Goal: Task Accomplishment & Management: Use online tool/utility

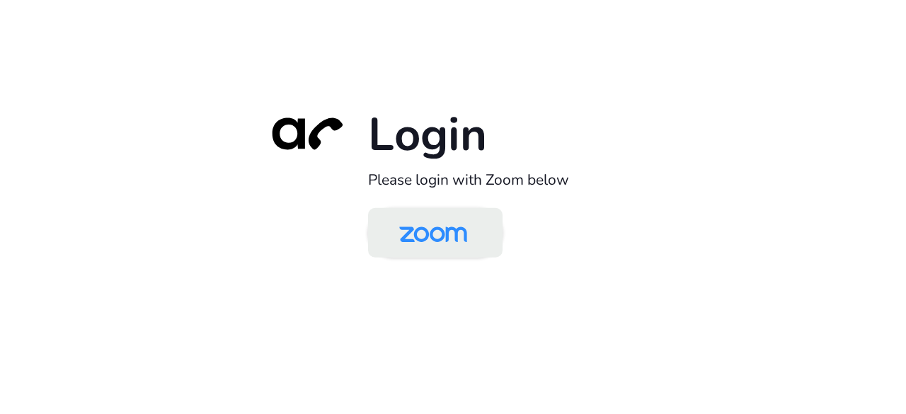
click at [413, 243] on img at bounding box center [433, 234] width 98 height 46
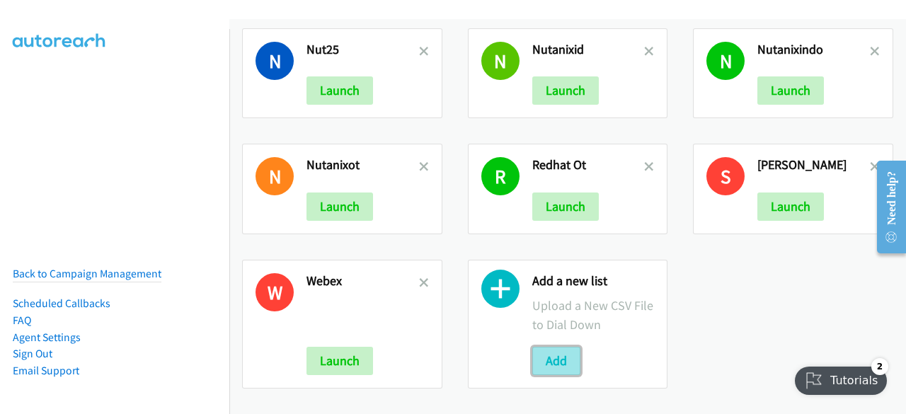
click at [575, 355] on button "Add" at bounding box center [556, 361] width 48 height 28
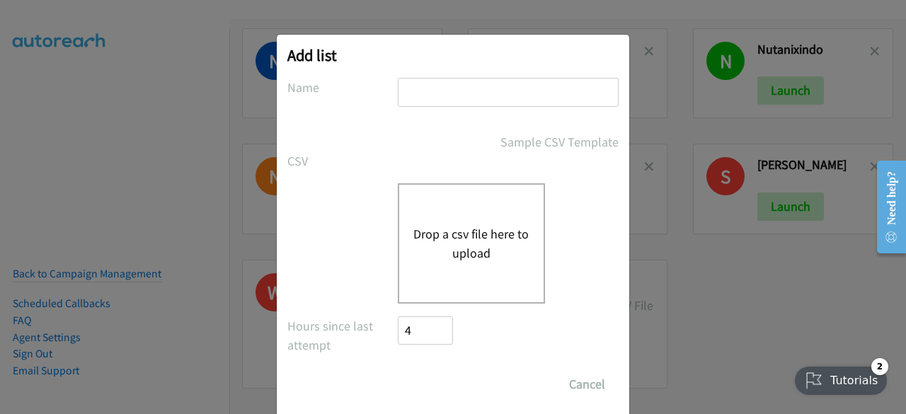
click at [436, 100] on input "text" at bounding box center [508, 92] width 221 height 29
type input "HPEAruba"
click at [434, 215] on div "Drop a csv file here to upload" at bounding box center [471, 243] width 147 height 120
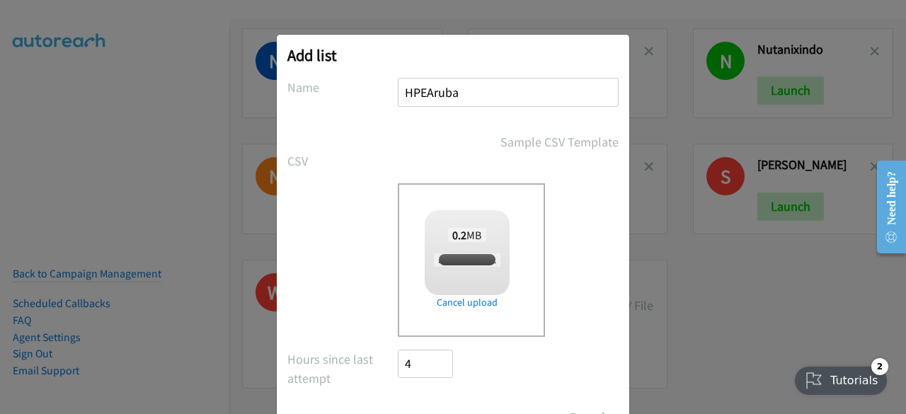
scroll to position [62, 0]
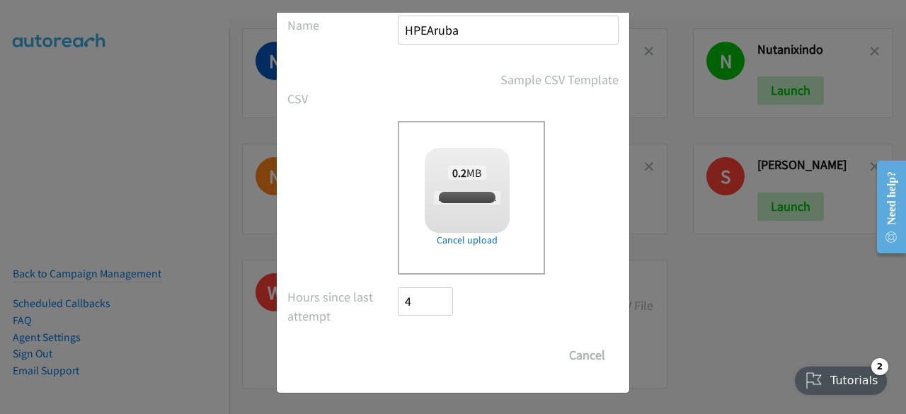
checkbox input "true"
click at [418, 353] on input "Save List" at bounding box center [435, 355] width 74 height 28
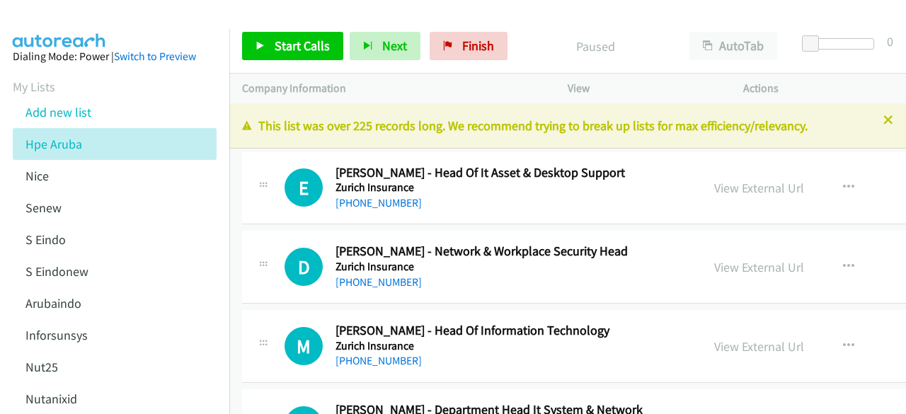
click at [242, 240] on div "D Callback Scheduled [PERSON_NAME] - Network & Workplace Security Head Zurich I…" at bounding box center [675, 267] width 867 height 73
click at [714, 187] on link "View External Url" at bounding box center [759, 188] width 90 height 16
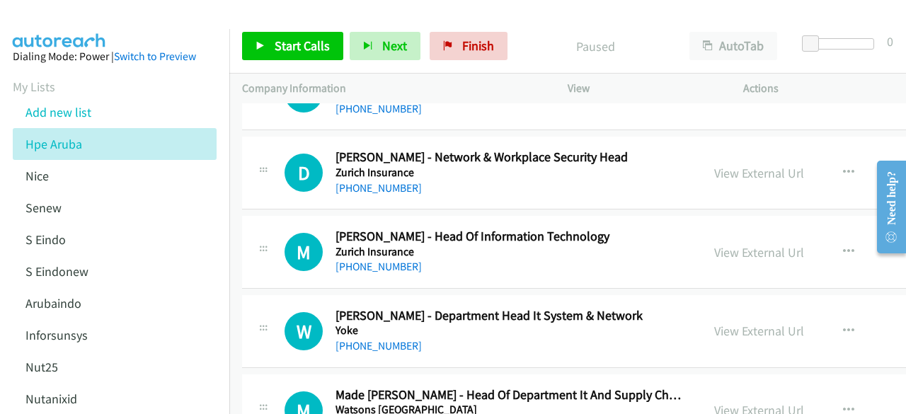
scroll to position [96, 0]
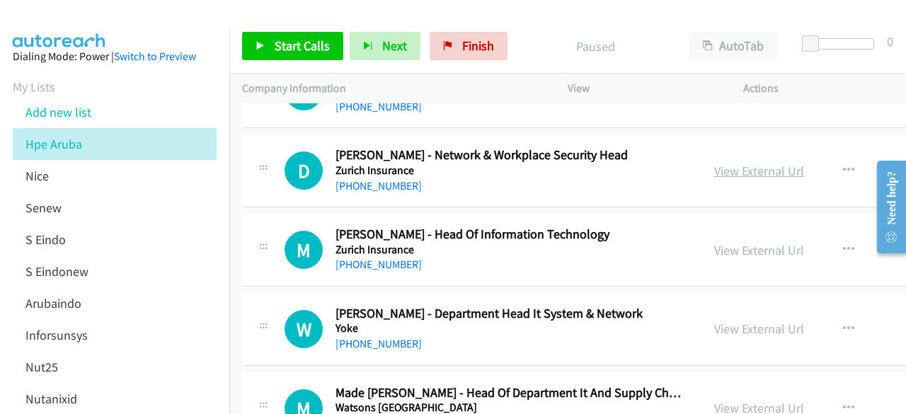
click at [714, 172] on link "View External Url" at bounding box center [759, 171] width 90 height 16
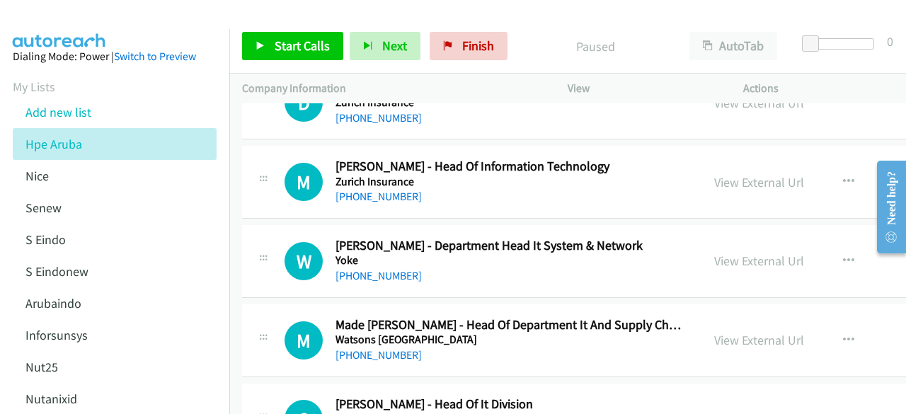
scroll to position [186, 0]
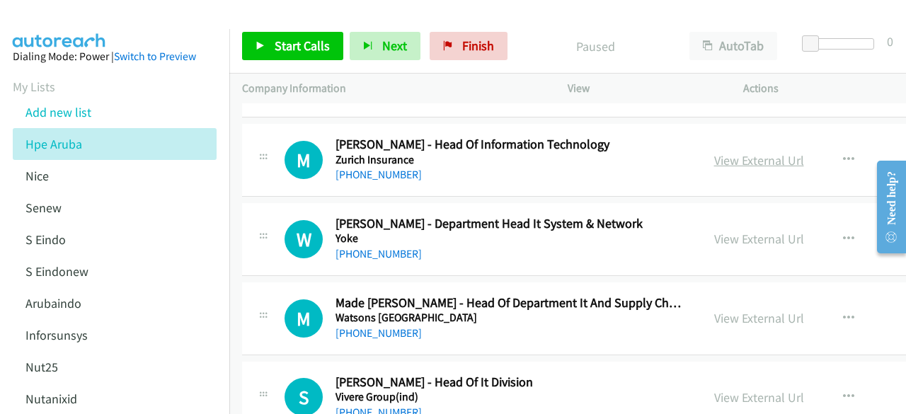
click at [714, 166] on link "View External Url" at bounding box center [759, 160] width 90 height 16
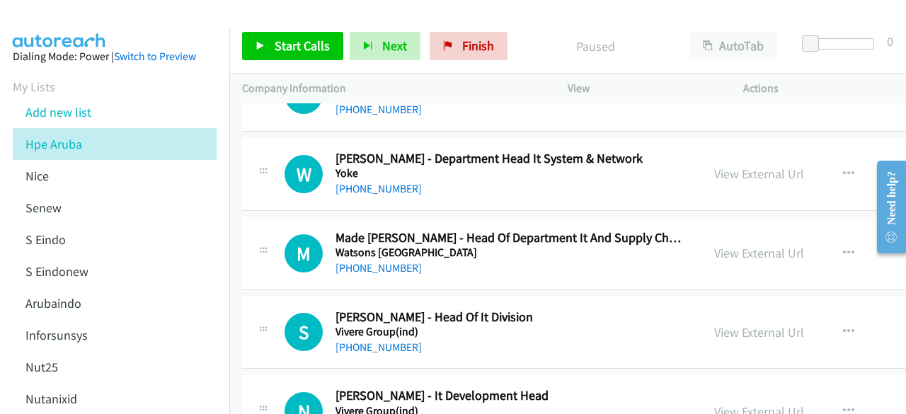
scroll to position [253, 0]
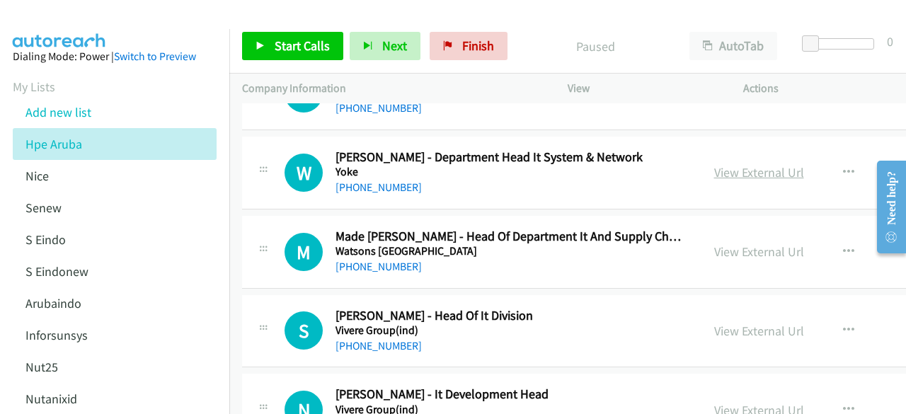
click at [714, 170] on link "View External Url" at bounding box center [759, 172] width 90 height 16
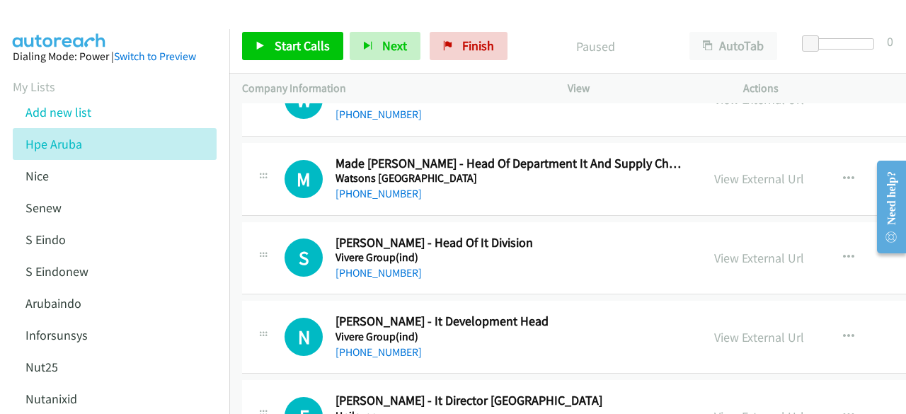
scroll to position [326, 0]
click at [714, 173] on link "View External Url" at bounding box center [759, 178] width 90 height 16
click at [714, 251] on link "View External Url" at bounding box center [759, 257] width 90 height 16
click at [714, 178] on link "View External Url" at bounding box center [759, 178] width 90 height 16
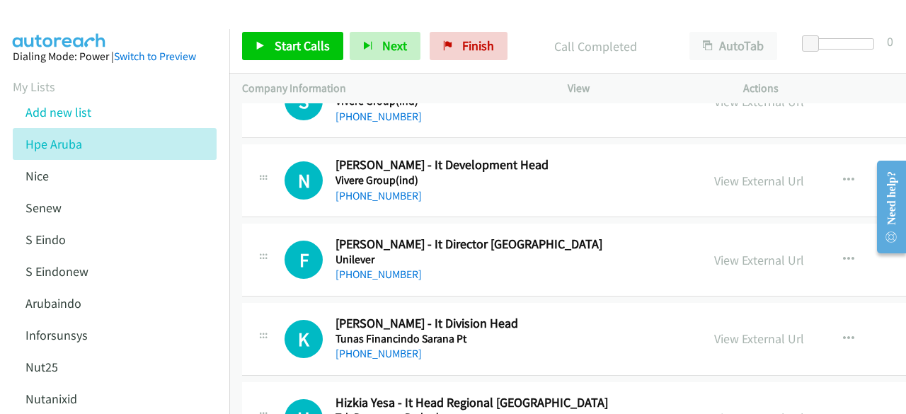
scroll to position [494, 0]
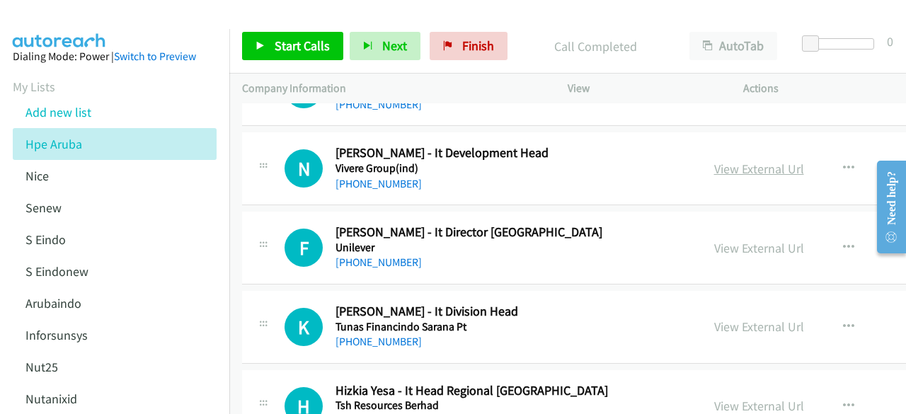
click at [714, 161] on link "View External Url" at bounding box center [759, 169] width 90 height 16
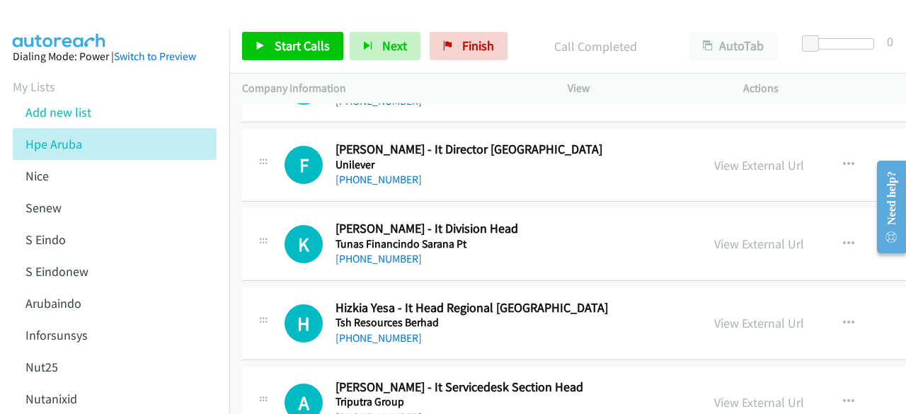
scroll to position [577, 0]
click at [714, 240] on link "View External Url" at bounding box center [759, 243] width 90 height 16
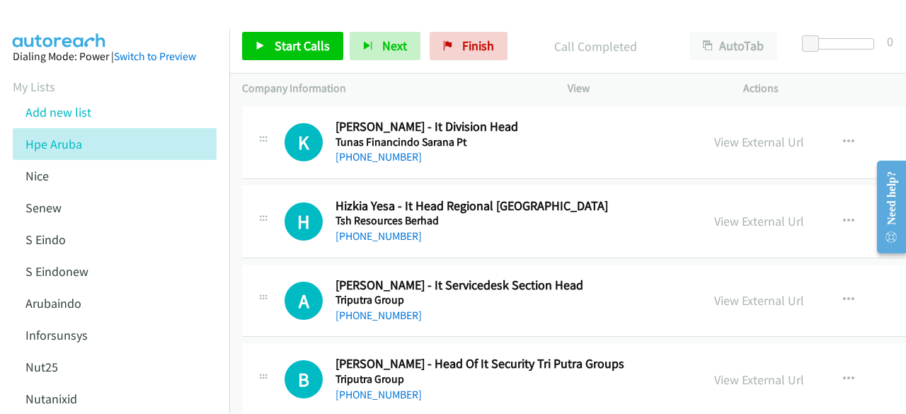
scroll to position [688, 0]
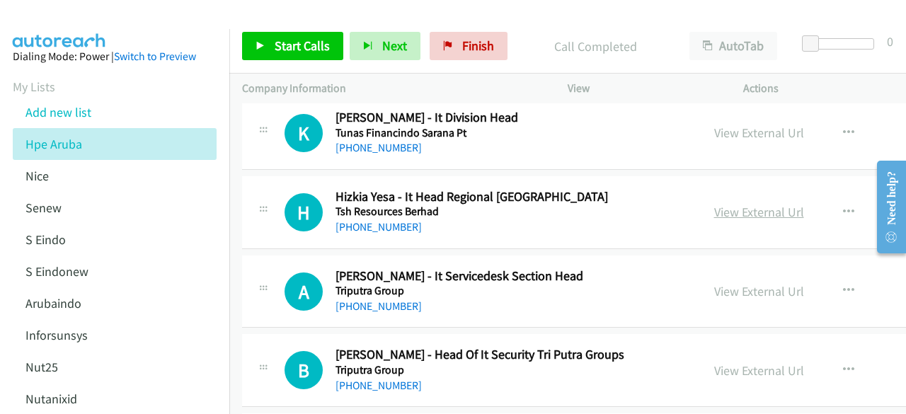
click at [714, 213] on link "View External Url" at bounding box center [759, 212] width 90 height 16
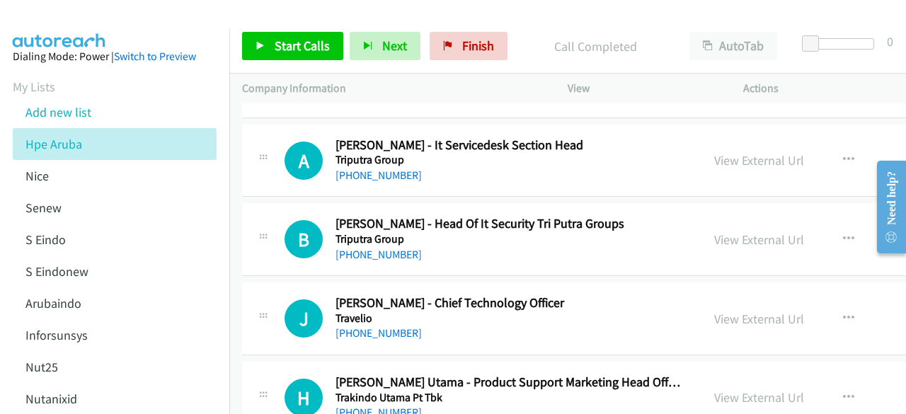
scroll to position [821, 0]
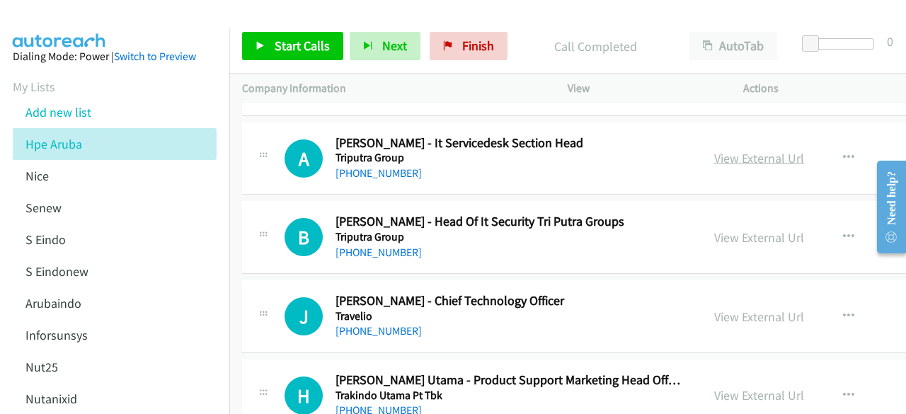
click at [714, 154] on link "View External Url" at bounding box center [759, 158] width 90 height 16
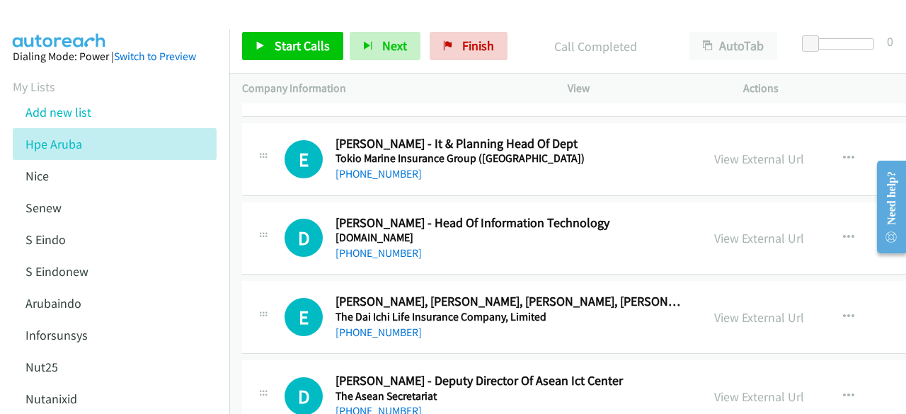
scroll to position [1233, 0]
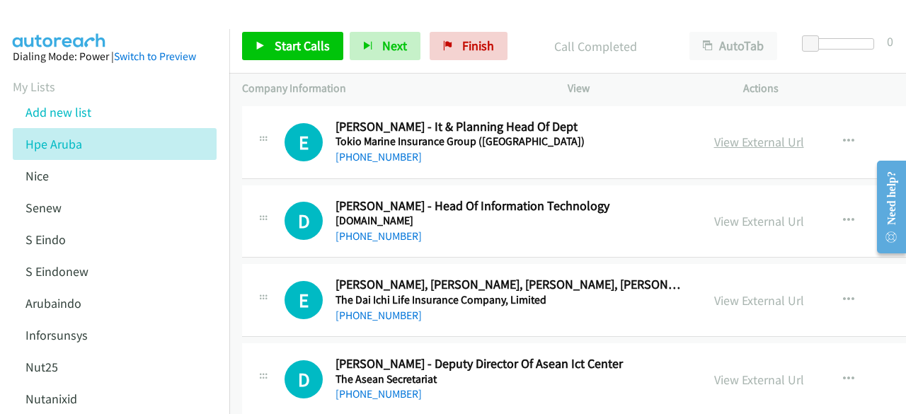
click at [714, 142] on link "View External Url" at bounding box center [759, 142] width 90 height 16
click at [714, 213] on link "View External Url" at bounding box center [759, 221] width 90 height 16
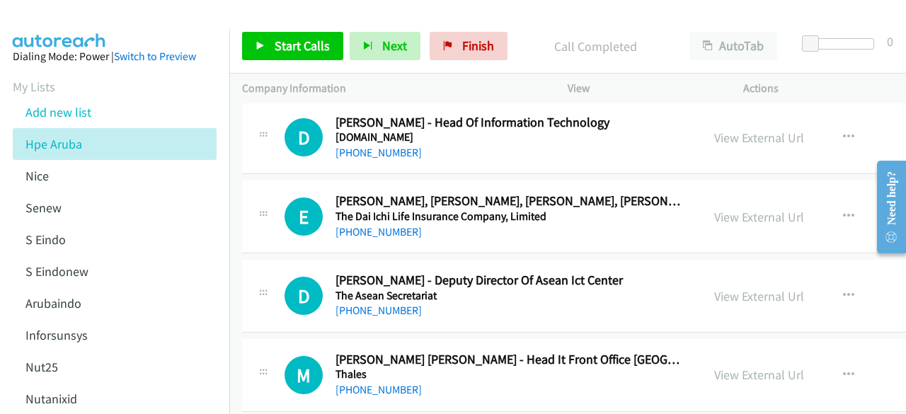
scroll to position [1324, 0]
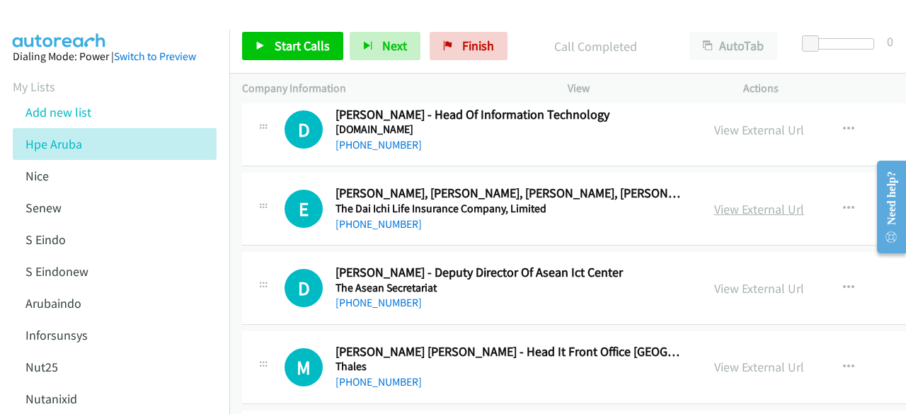
click at [714, 205] on link "View External Url" at bounding box center [759, 209] width 90 height 16
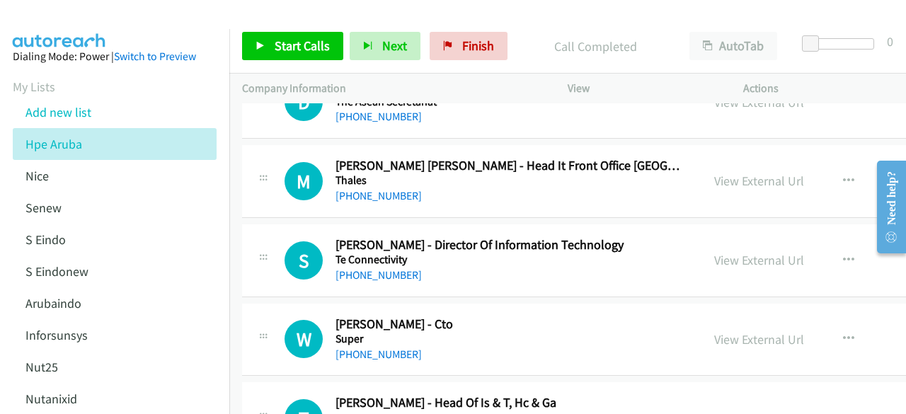
scroll to position [1513, 0]
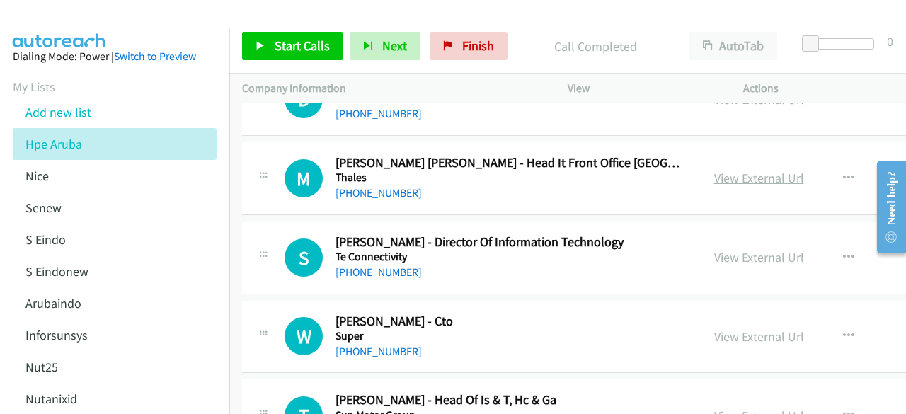
click at [714, 173] on link "View External Url" at bounding box center [759, 178] width 90 height 16
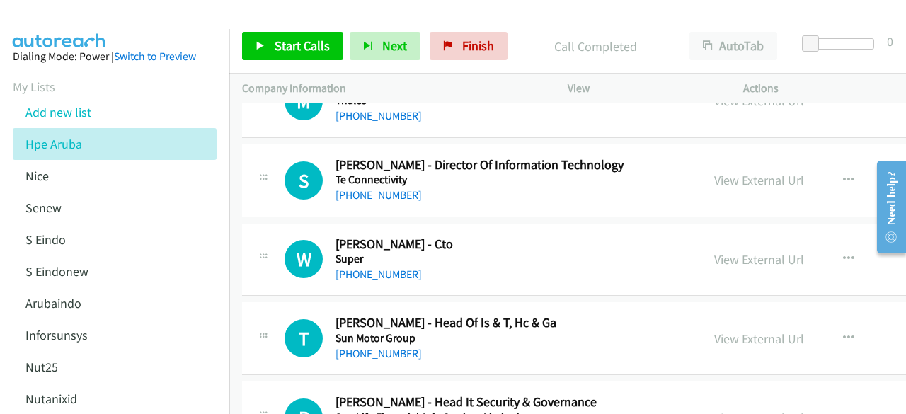
scroll to position [1591, 0]
click at [714, 176] on link "View External Url" at bounding box center [759, 179] width 90 height 16
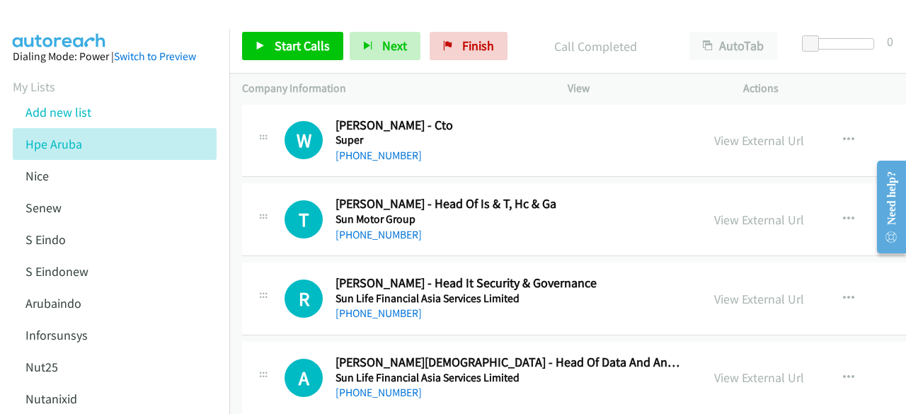
scroll to position [1711, 0]
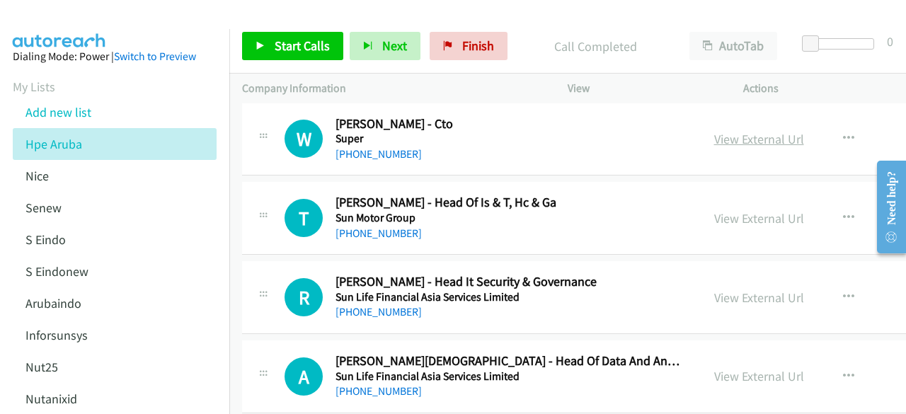
click at [714, 132] on link "View External Url" at bounding box center [759, 139] width 90 height 16
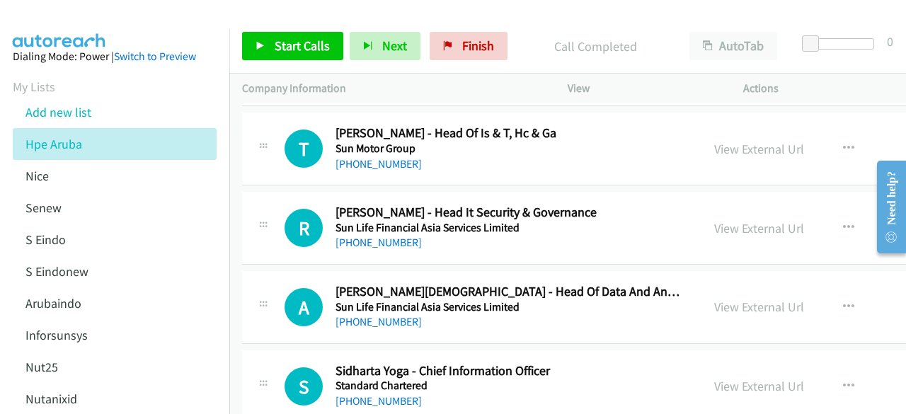
scroll to position [1784, 0]
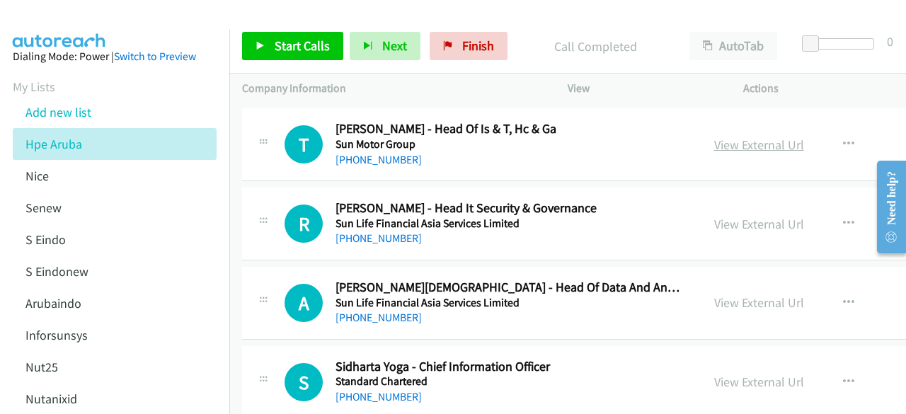
click at [714, 141] on link "View External Url" at bounding box center [759, 145] width 90 height 16
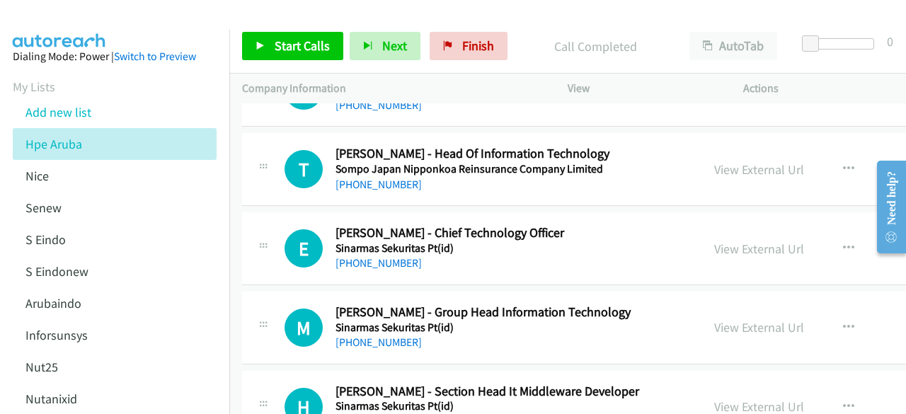
scroll to position [2156, 0]
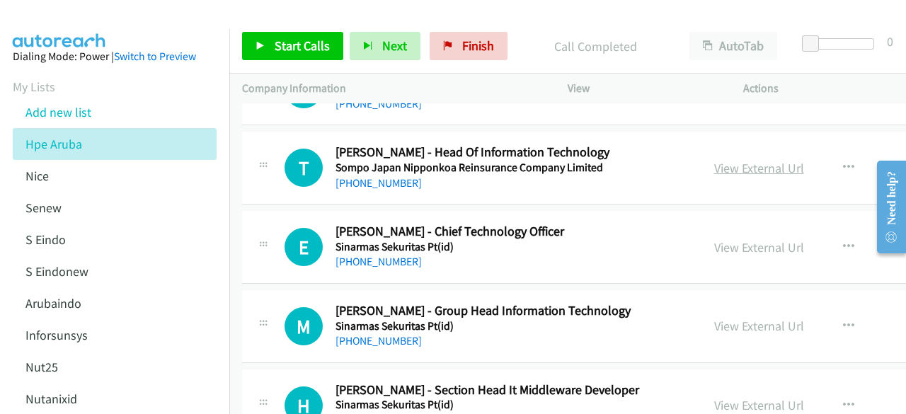
click at [714, 161] on link "View External Url" at bounding box center [759, 168] width 90 height 16
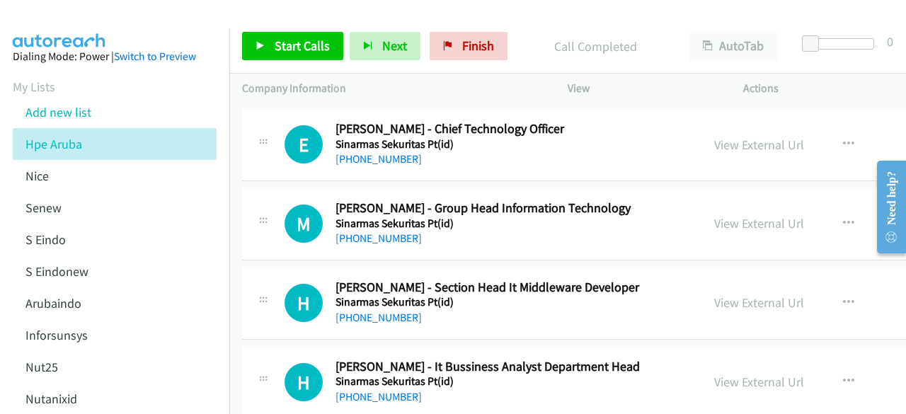
scroll to position [2260, 0]
click at [714, 136] on link "View External Url" at bounding box center [759, 144] width 90 height 16
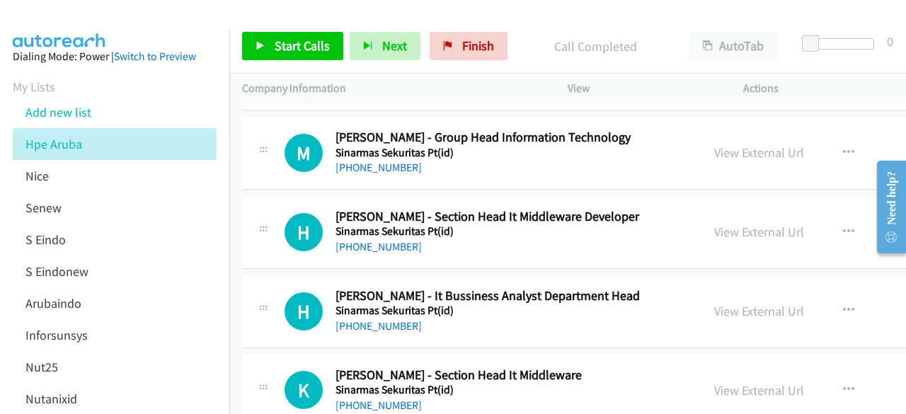
scroll to position [2330, 0]
click at [714, 151] on link "View External Url" at bounding box center [759, 152] width 90 height 16
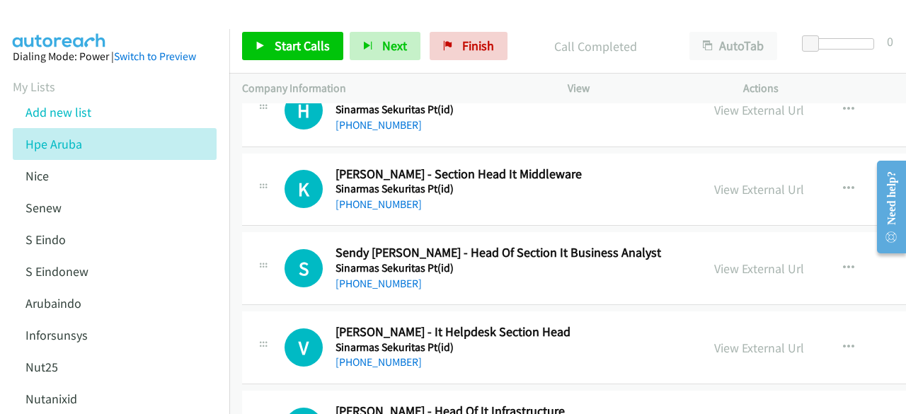
scroll to position [2532, 0]
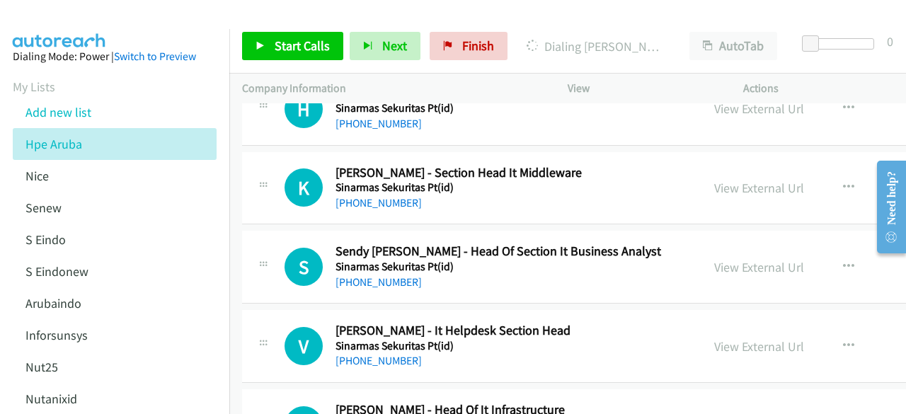
click at [386, 216] on div "K Callback Scheduled [PERSON_NAME] - Section Head It Middleware Sinarmas Sekuri…" at bounding box center [675, 188] width 867 height 73
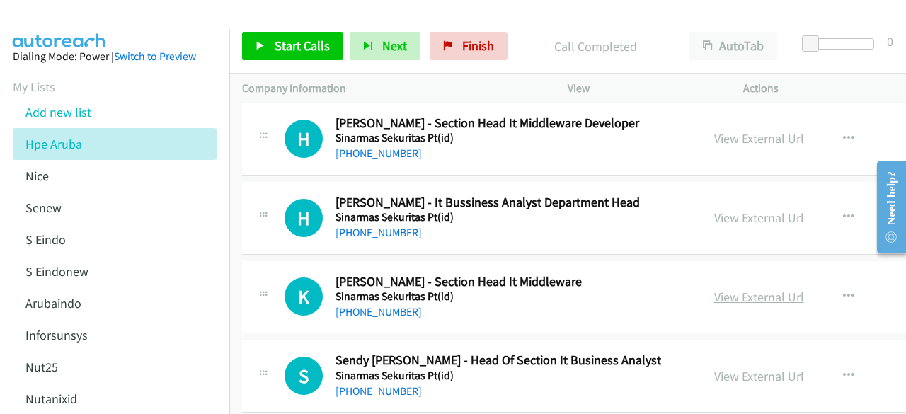
scroll to position [2429, 0]
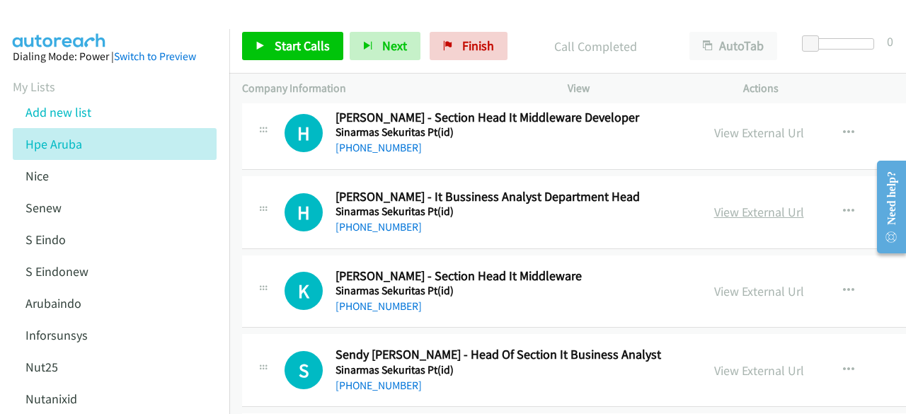
click at [714, 209] on link "View External Url" at bounding box center [759, 212] width 90 height 16
click at [727, 268] on div "View External Url View External Url Schedule/Manage Callback Start Calls Here R…" at bounding box center [822, 291] width 242 height 47
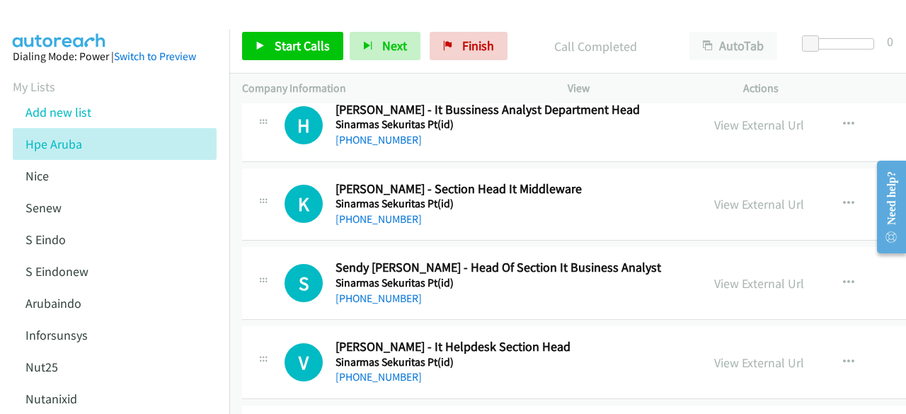
scroll to position [2517, 0]
click at [723, 278] on link "View External Url" at bounding box center [759, 283] width 90 height 16
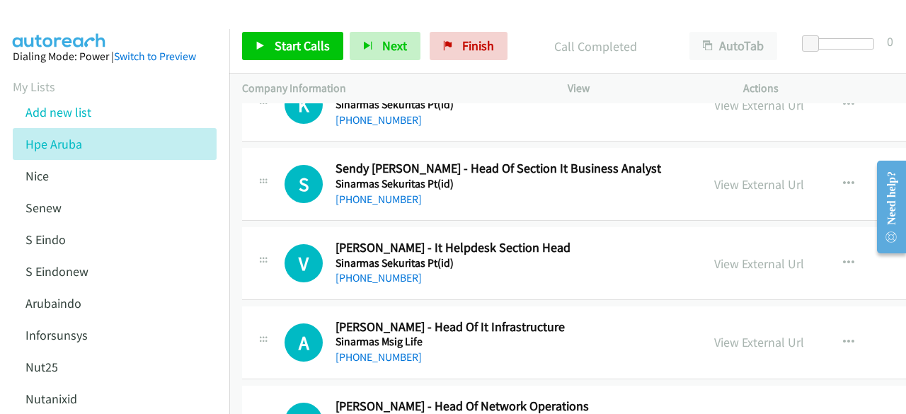
scroll to position [2616, 0]
click at [720, 255] on link "View External Url" at bounding box center [759, 263] width 90 height 16
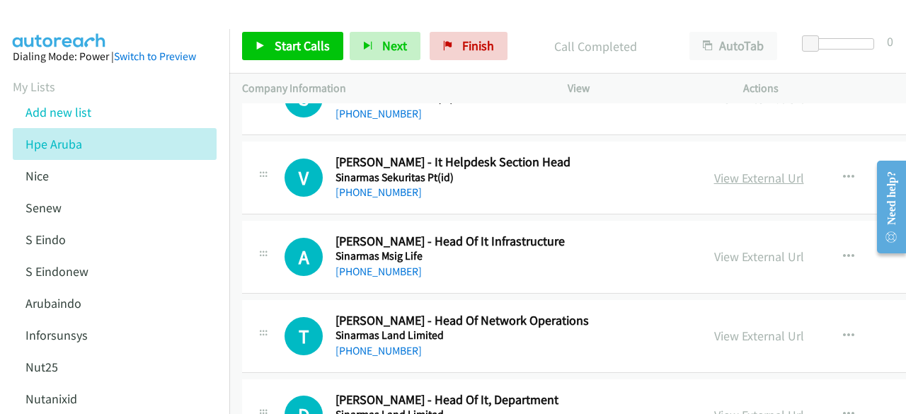
scroll to position [2706, 0]
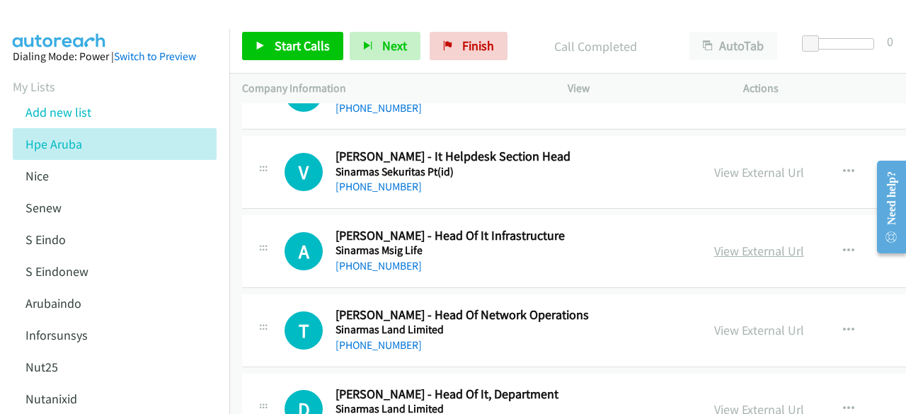
click at [714, 243] on link "View External Url" at bounding box center [759, 251] width 90 height 16
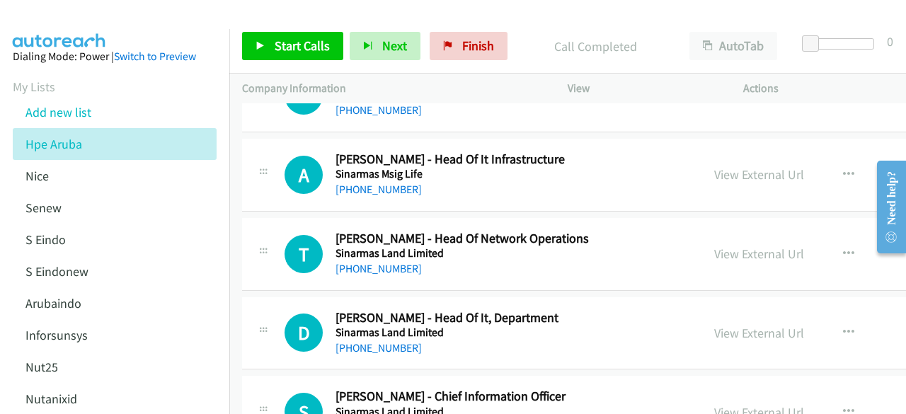
scroll to position [2815, 0]
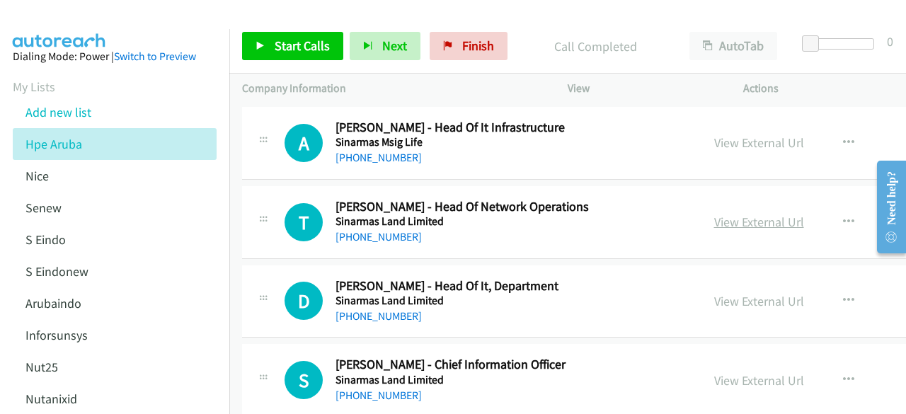
click at [715, 214] on link "View External Url" at bounding box center [759, 222] width 90 height 16
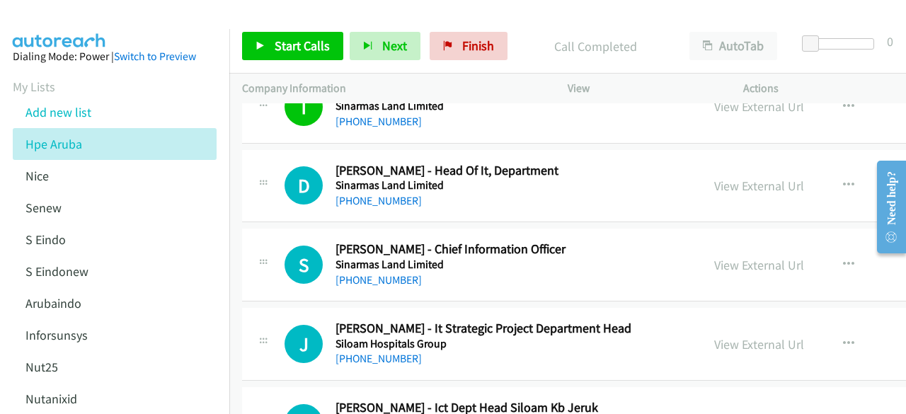
scroll to position [2931, 0]
click at [714, 177] on link "View External Url" at bounding box center [759, 185] width 90 height 16
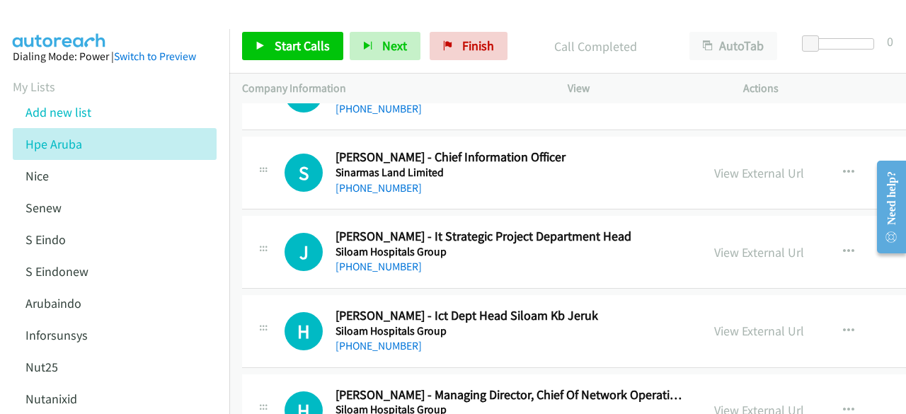
scroll to position [3047, 0]
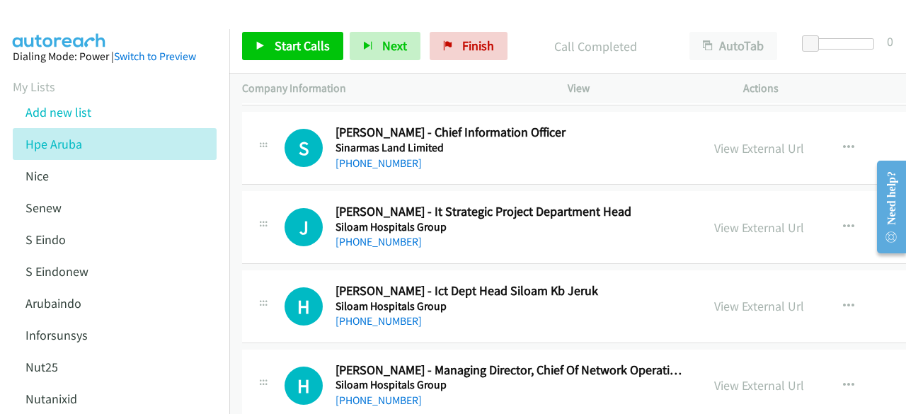
click at [714, 219] on link "View External Url" at bounding box center [759, 227] width 90 height 16
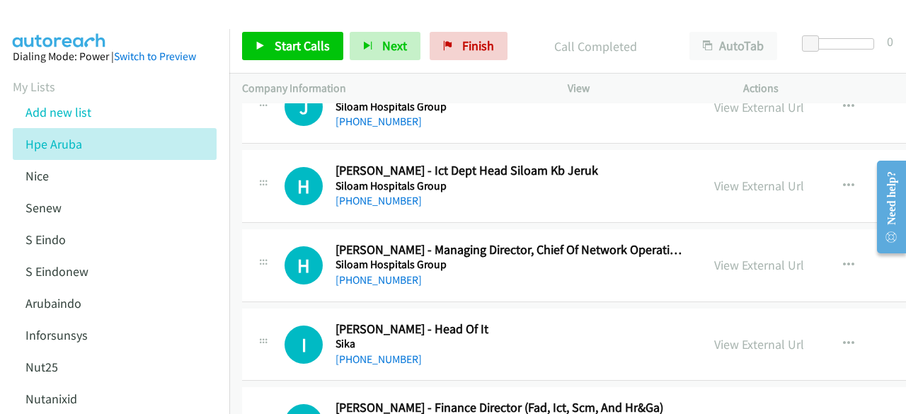
scroll to position [3171, 0]
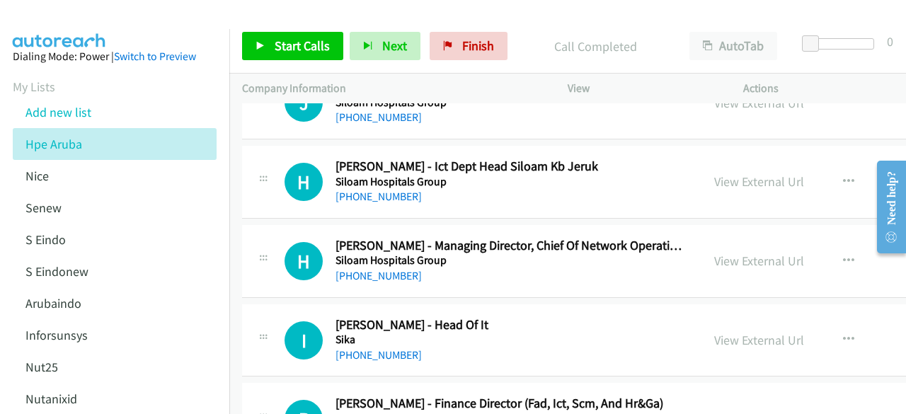
click at [701, 182] on div "View External Url View External Url Schedule/Manage Callback Start Calls Here R…" at bounding box center [822, 182] width 242 height 47
click at [714, 177] on link "View External Url" at bounding box center [759, 181] width 90 height 16
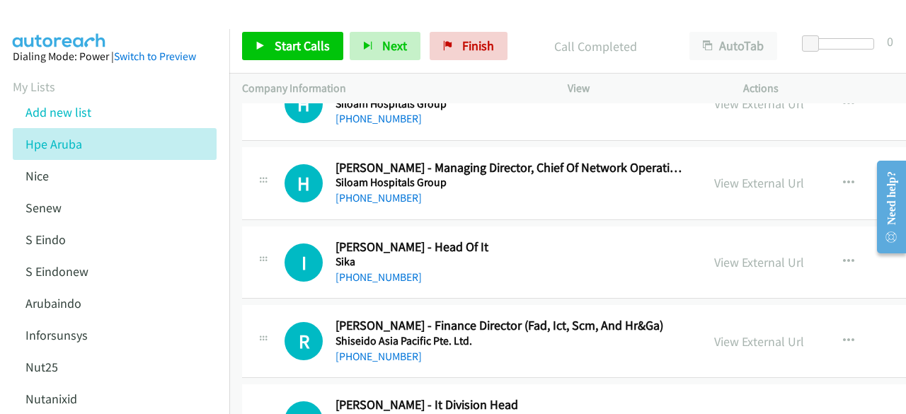
scroll to position [3250, 0]
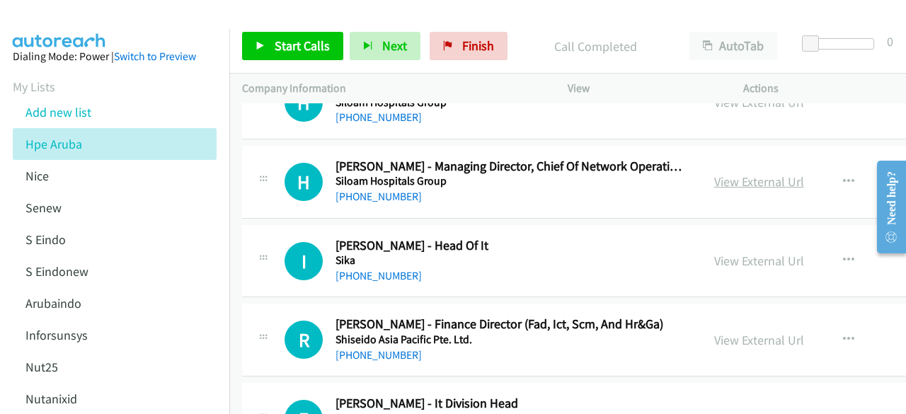
click at [714, 173] on link "View External Url" at bounding box center [759, 181] width 90 height 16
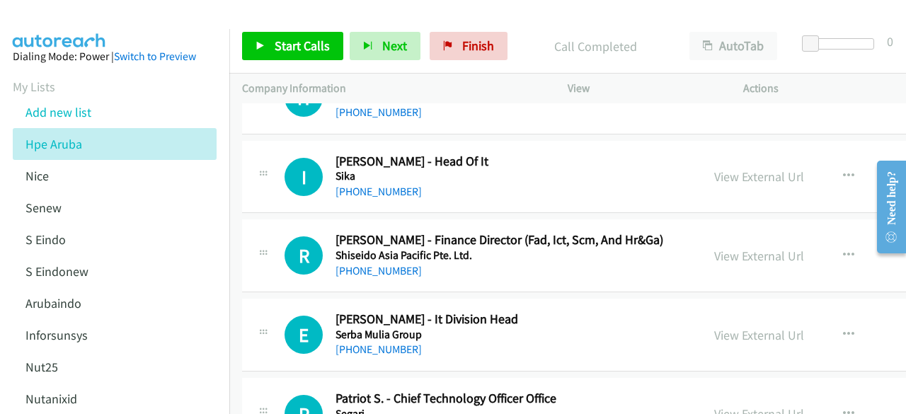
scroll to position [3336, 0]
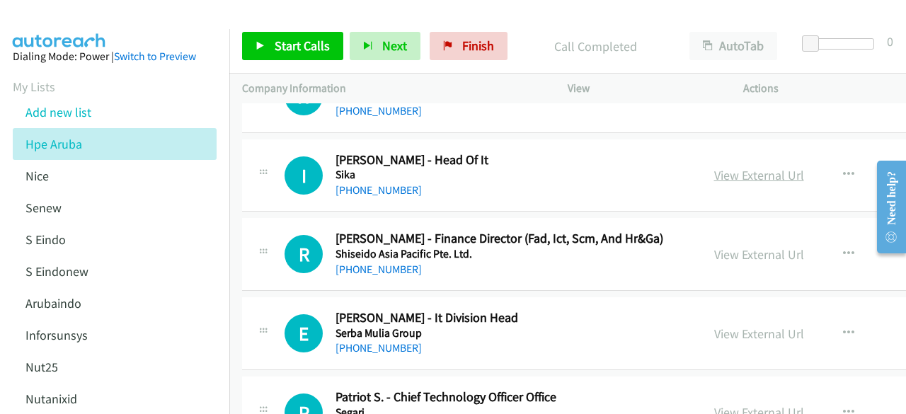
click at [714, 172] on link "View External Url" at bounding box center [759, 175] width 90 height 16
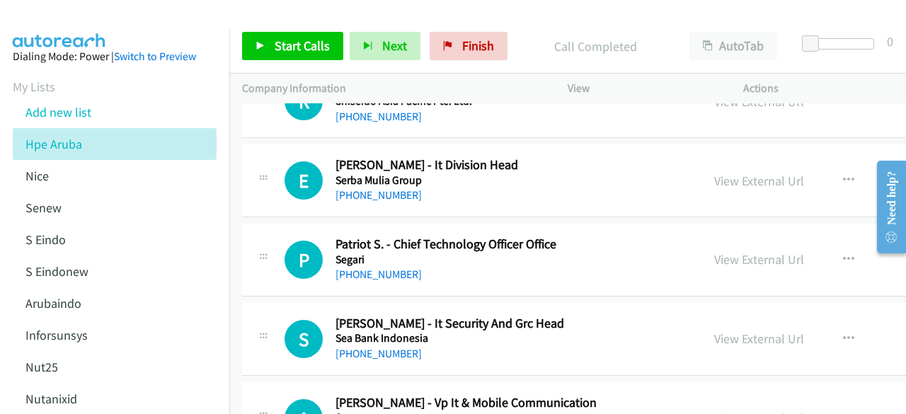
scroll to position [3490, 0]
click at [714, 172] on link "View External Url" at bounding box center [759, 180] width 90 height 16
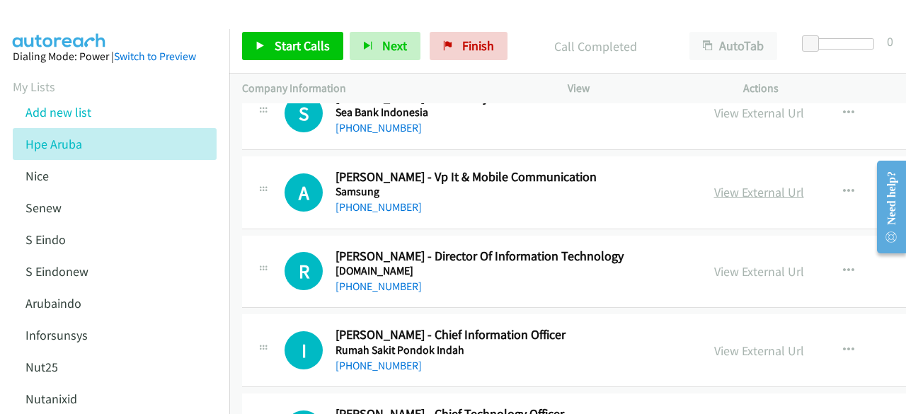
scroll to position [3799, 0]
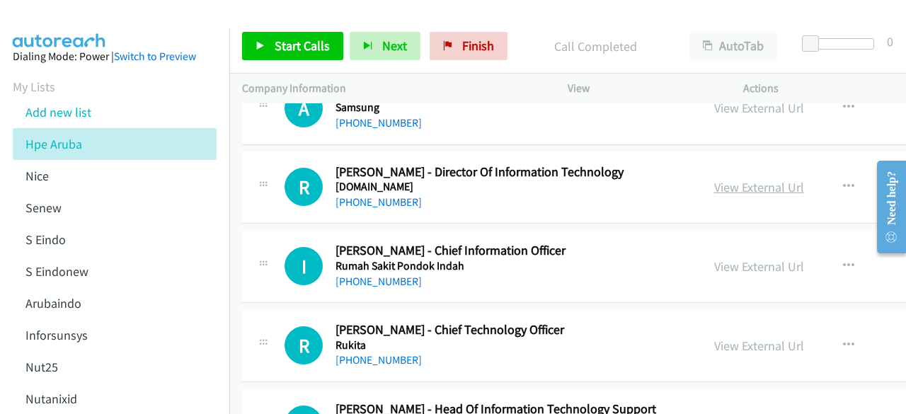
click at [714, 182] on link "View External Url" at bounding box center [759, 187] width 90 height 16
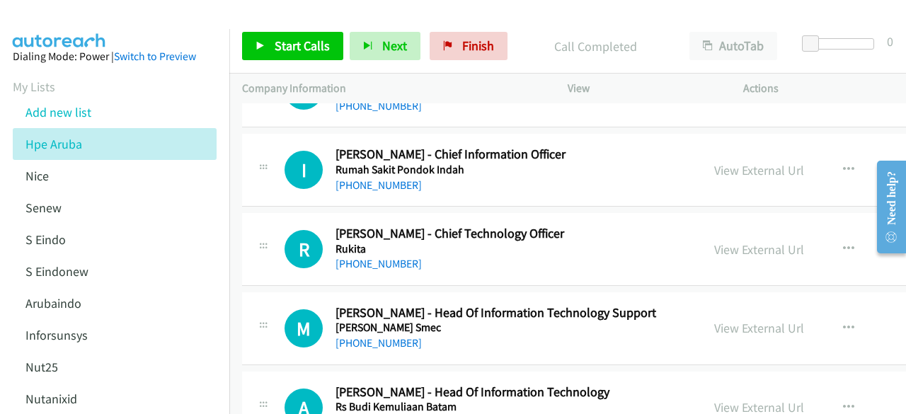
scroll to position [3899, 0]
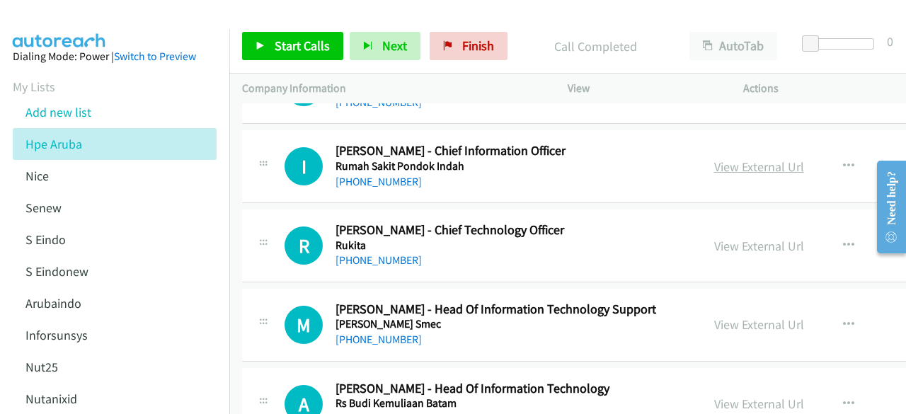
click at [714, 159] on link "View External Url" at bounding box center [759, 167] width 90 height 16
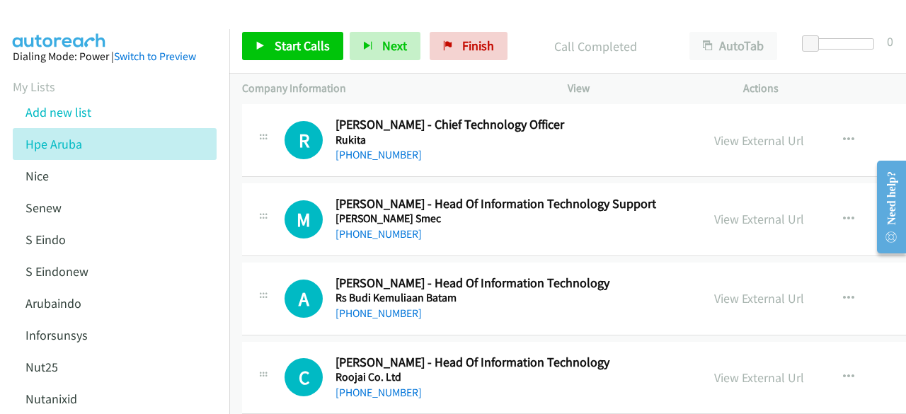
scroll to position [4005, 0]
click at [714, 211] on link "View External Url" at bounding box center [759, 218] width 90 height 16
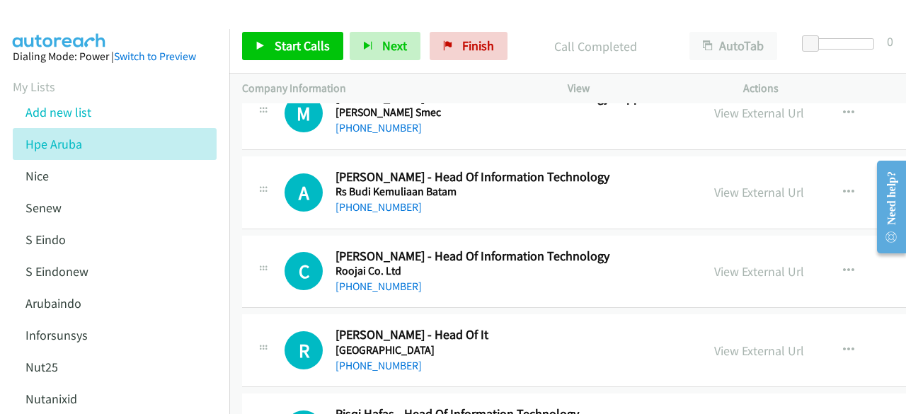
scroll to position [4111, 0]
click at [718, 185] on link "View External Url" at bounding box center [759, 191] width 90 height 16
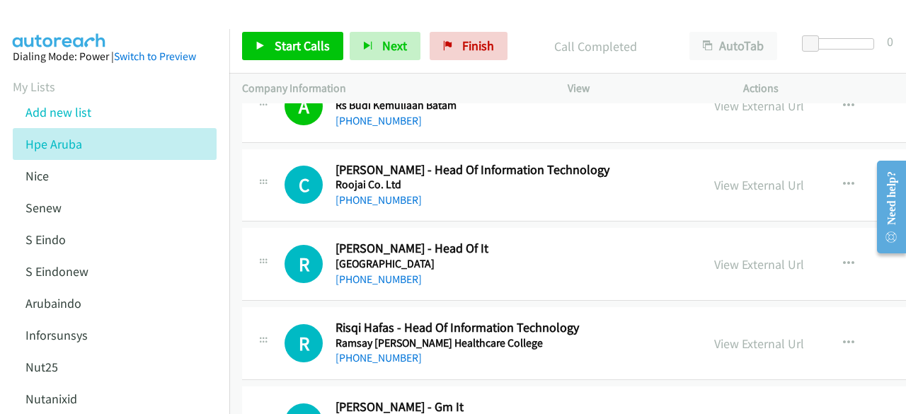
scroll to position [4209, 0]
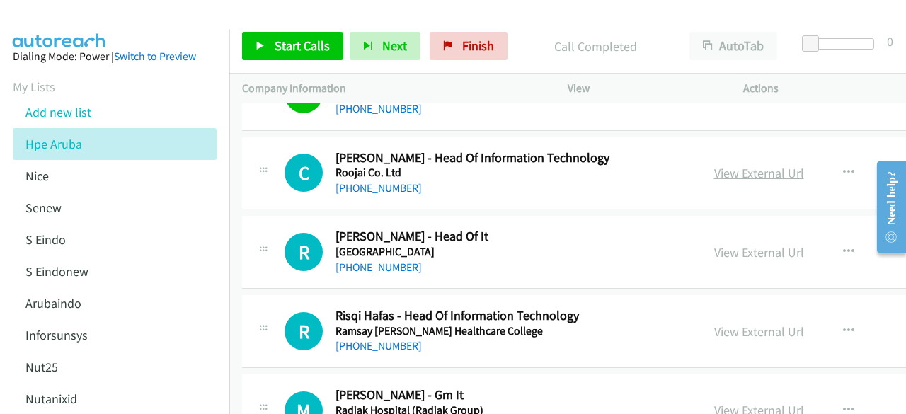
click at [714, 165] on link "View External Url" at bounding box center [759, 173] width 90 height 16
click at [716, 244] on link "View External Url" at bounding box center [759, 252] width 90 height 16
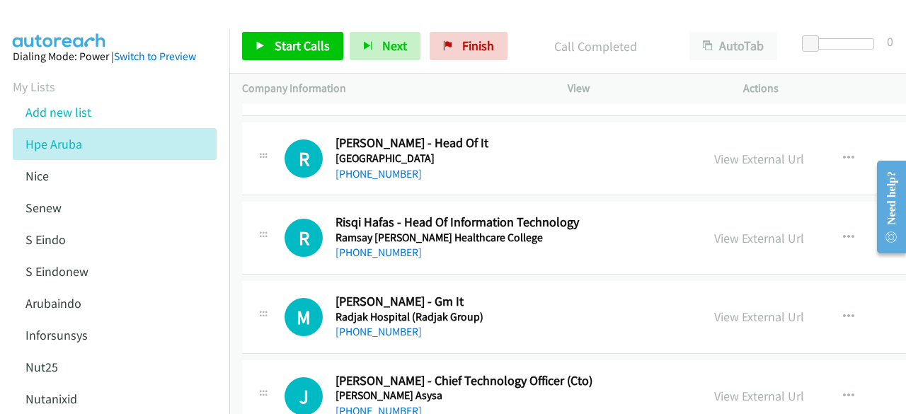
scroll to position [4319, 0]
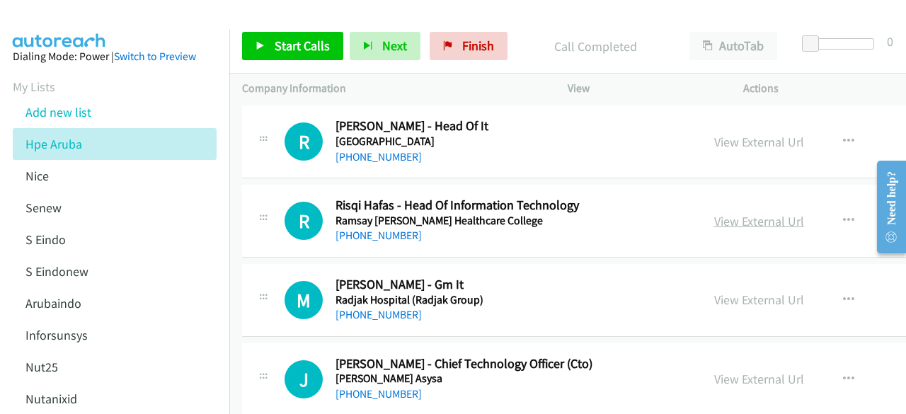
click at [714, 213] on link "View External Url" at bounding box center [759, 221] width 90 height 16
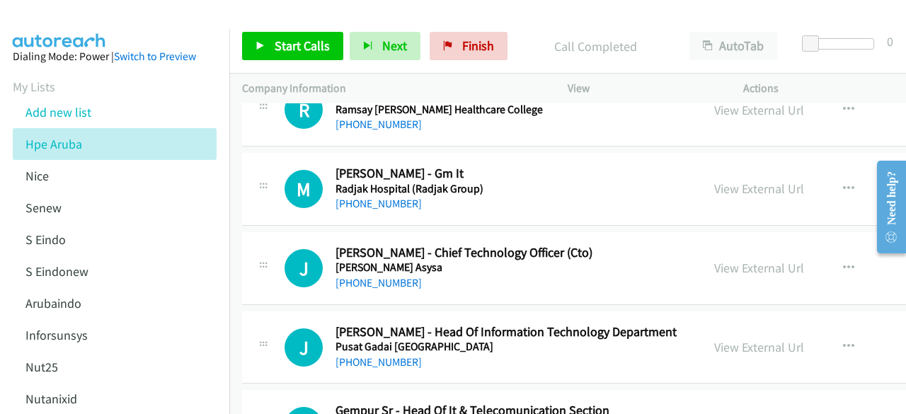
scroll to position [4431, 0]
click at [721, 180] on link "View External Url" at bounding box center [759, 188] width 90 height 16
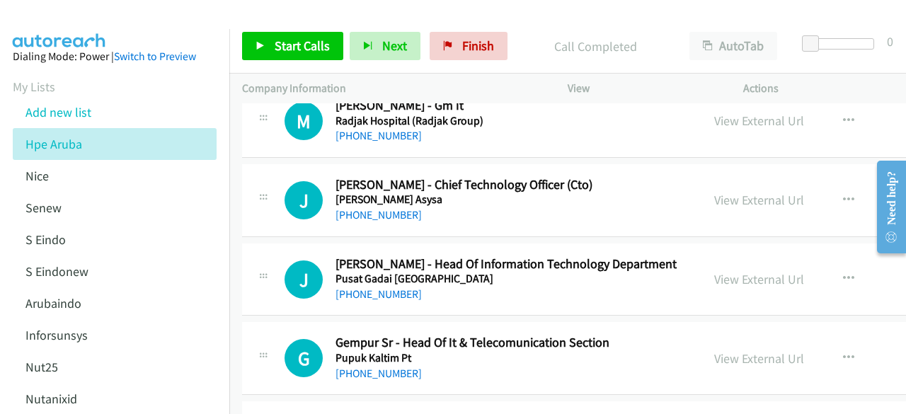
scroll to position [4500, 0]
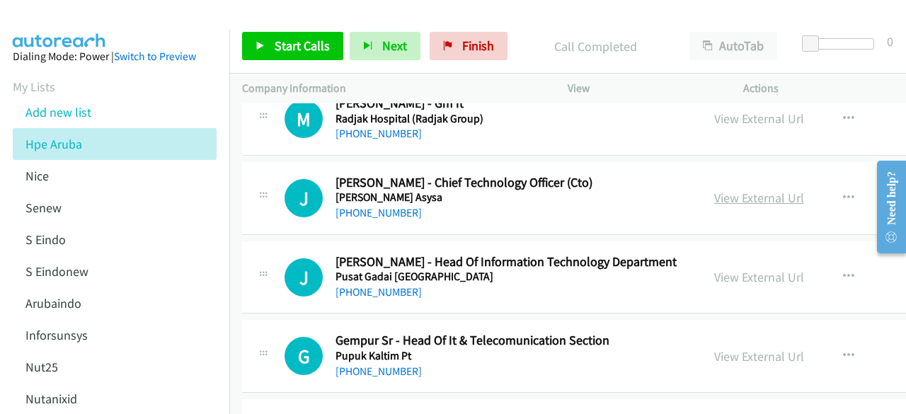
click at [714, 190] on link "View External Url" at bounding box center [759, 198] width 90 height 16
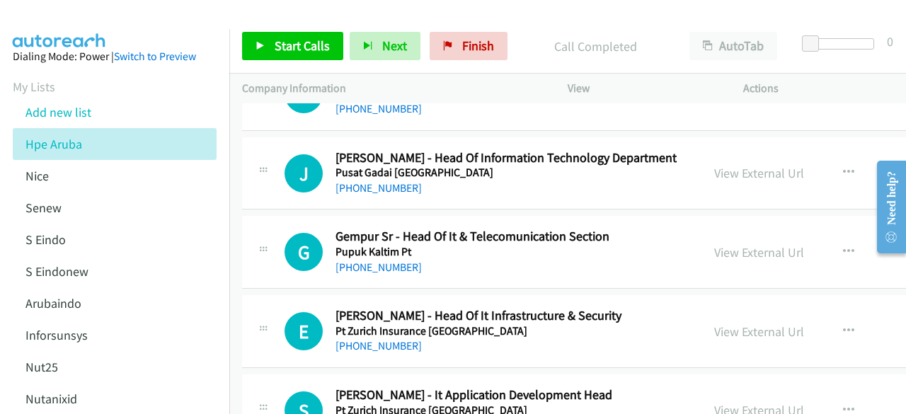
scroll to position [4611, 0]
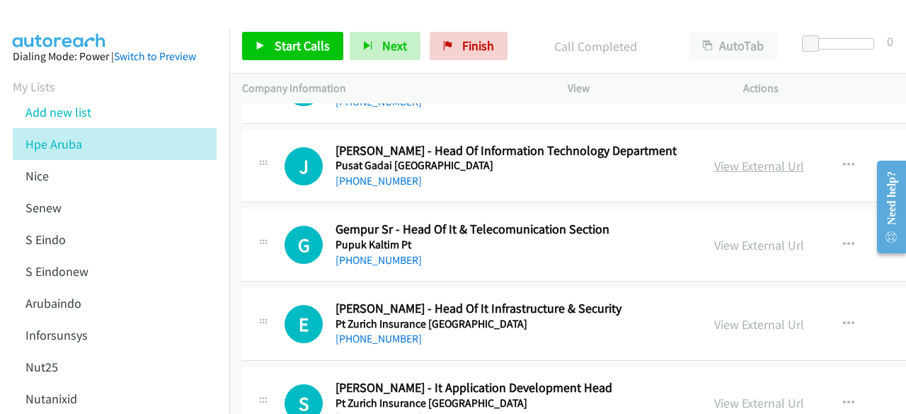
click at [714, 158] on link "View External Url" at bounding box center [759, 166] width 90 height 16
click at [714, 237] on link "View External Url" at bounding box center [759, 245] width 90 height 16
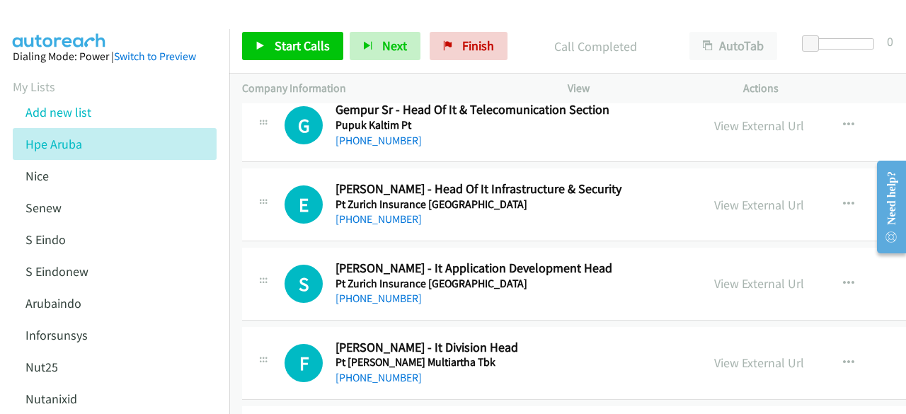
scroll to position [4737, 0]
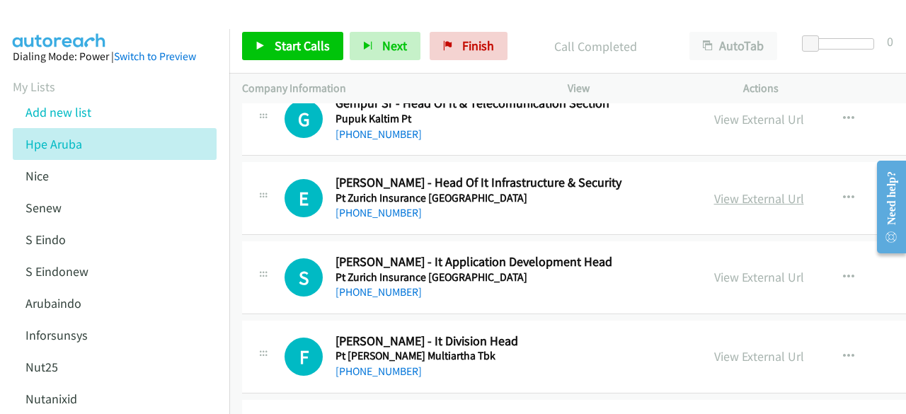
click at [714, 190] on link "View External Url" at bounding box center [759, 198] width 90 height 16
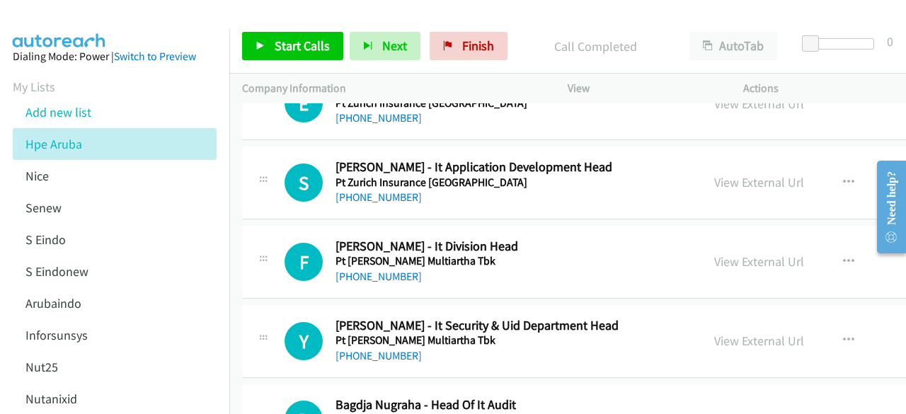
scroll to position [4833, 0]
click at [714, 253] on link "View External Url" at bounding box center [759, 261] width 90 height 16
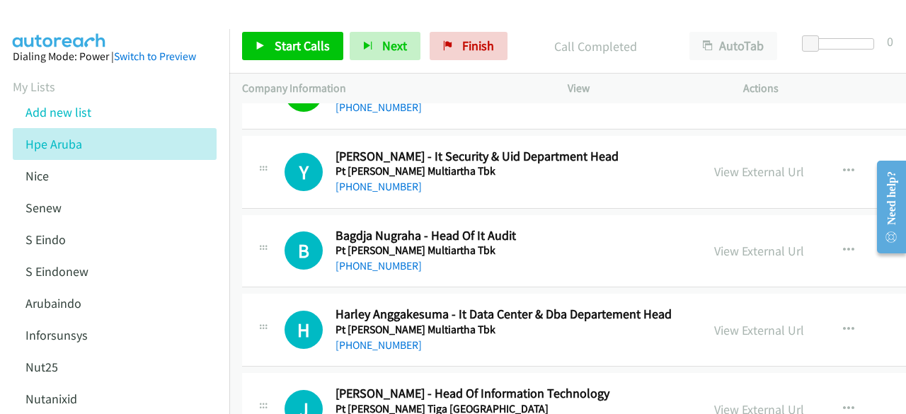
scroll to position [5002, 0]
click at [723, 163] on link "View External Url" at bounding box center [759, 171] width 90 height 16
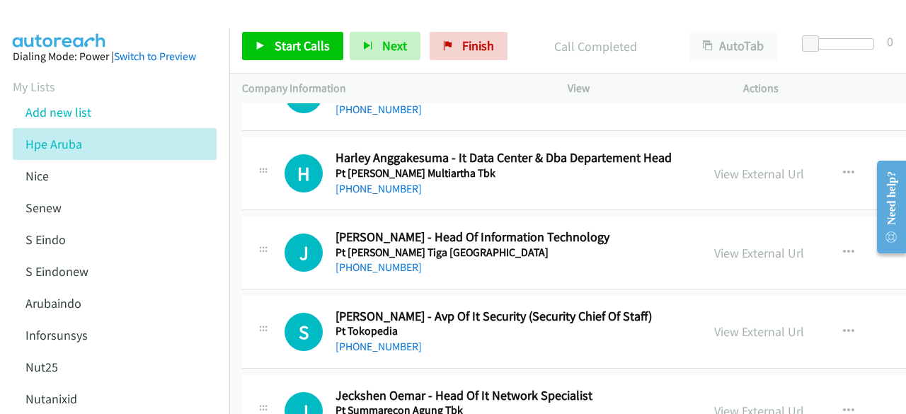
scroll to position [5166, 0]
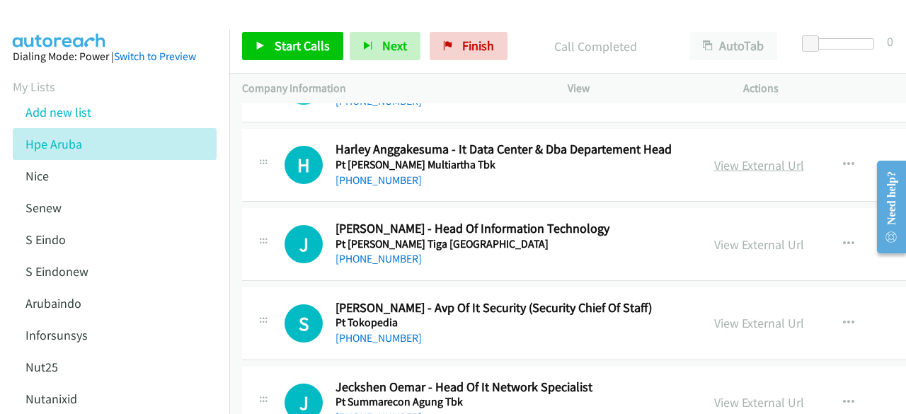
click at [719, 157] on link "View External Url" at bounding box center [759, 165] width 90 height 16
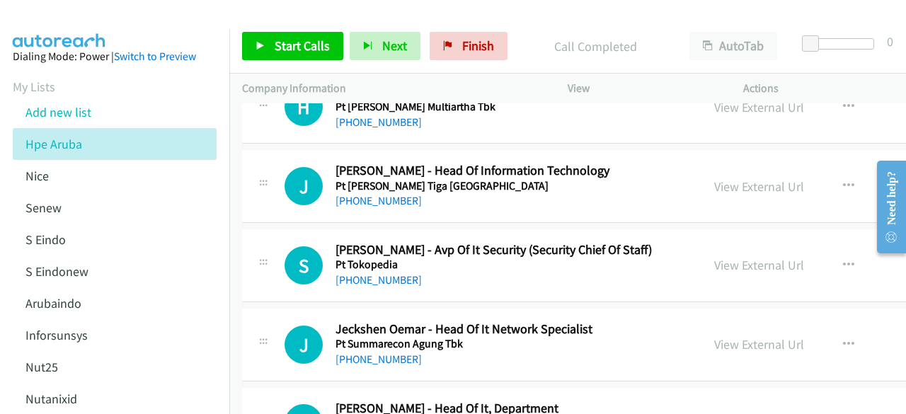
scroll to position [5231, 0]
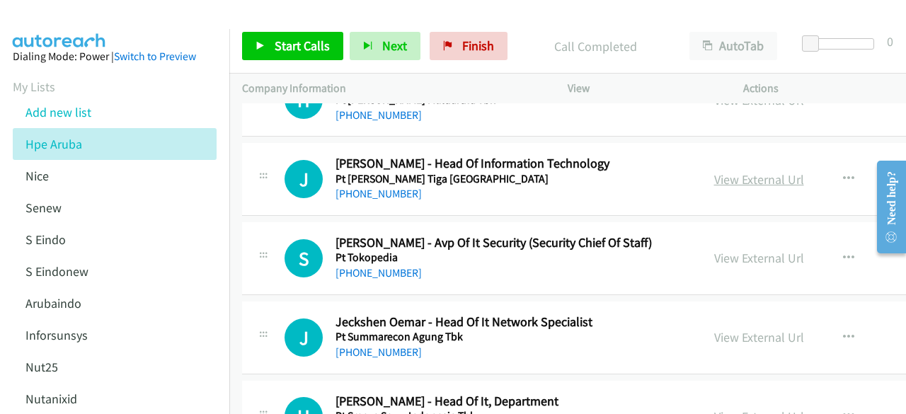
click at [714, 171] on link "View External Url" at bounding box center [759, 179] width 90 height 16
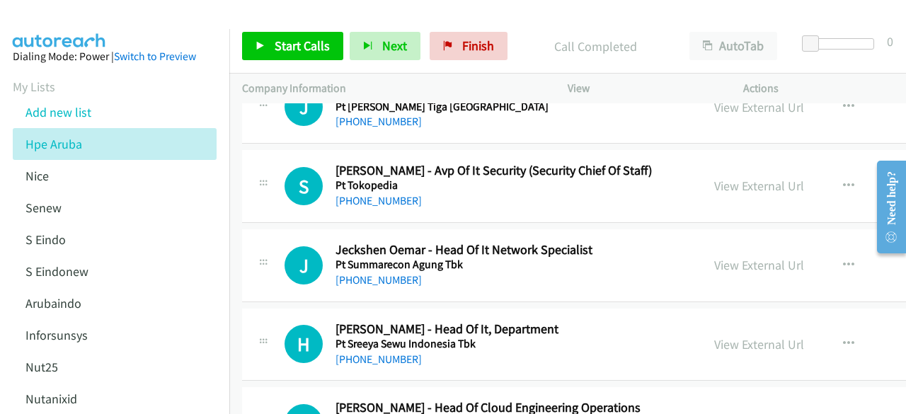
scroll to position [5306, 0]
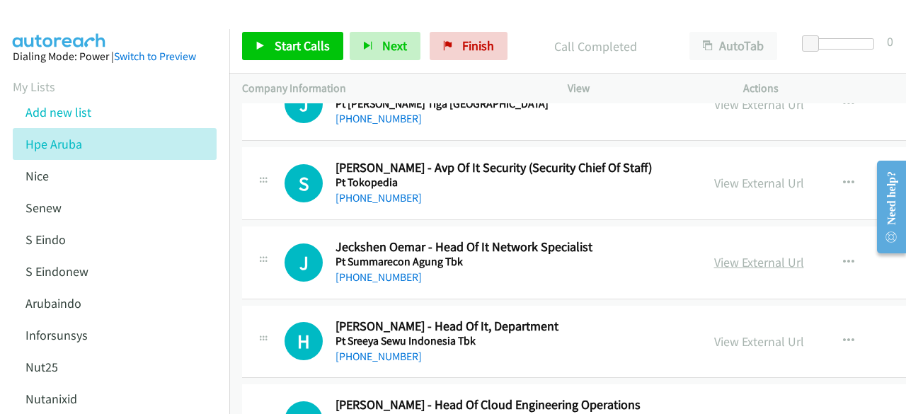
click at [714, 254] on link "View External Url" at bounding box center [759, 262] width 90 height 16
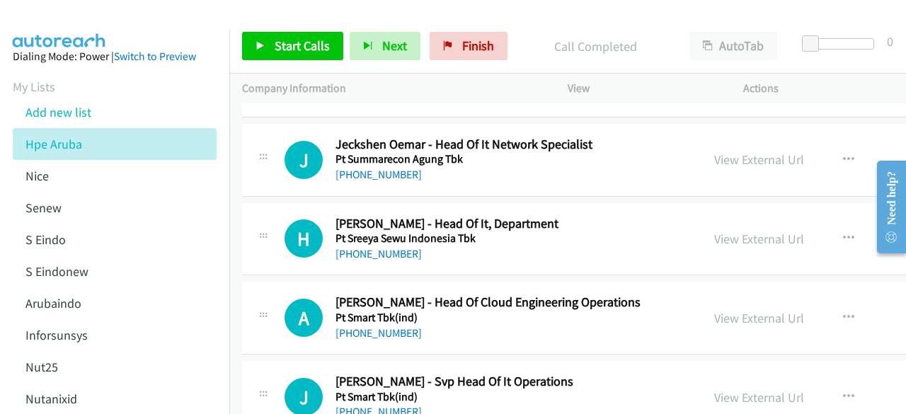
scroll to position [5417, 0]
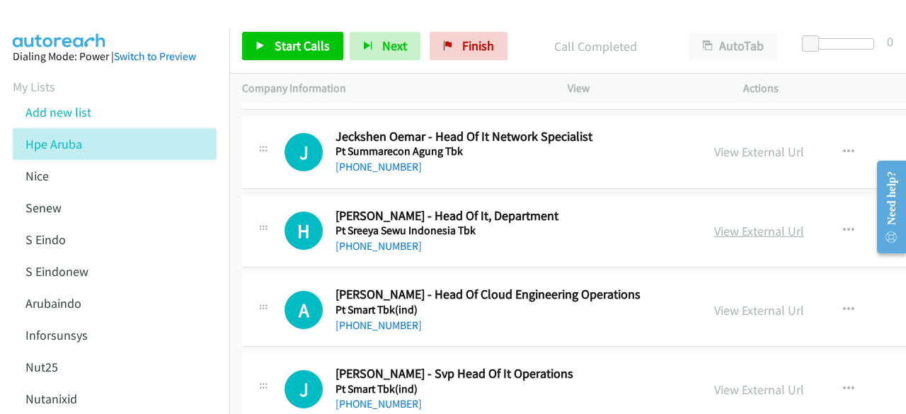
click at [714, 223] on link "View External Url" at bounding box center [759, 231] width 90 height 16
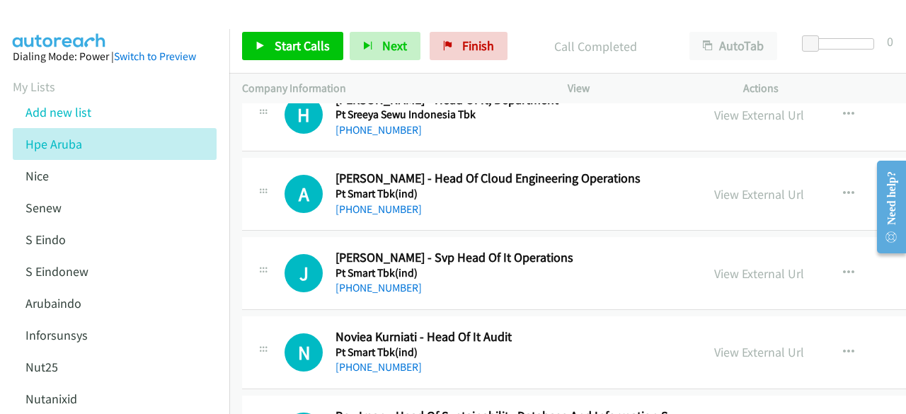
scroll to position [5534, 0]
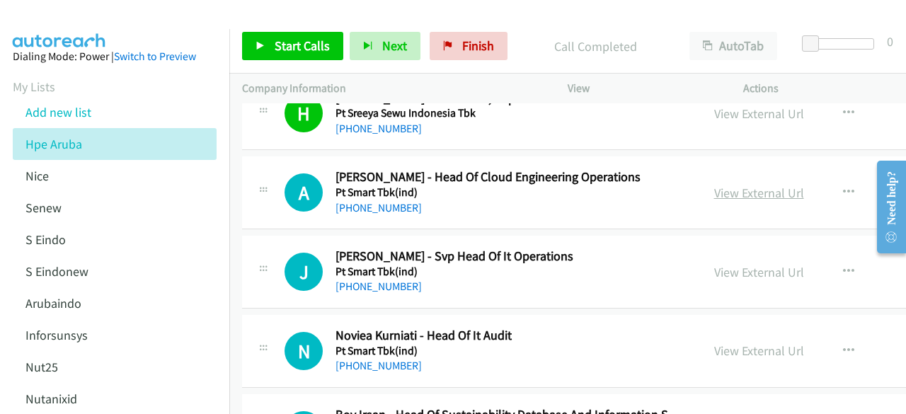
click at [714, 185] on link "View External Url" at bounding box center [759, 193] width 90 height 16
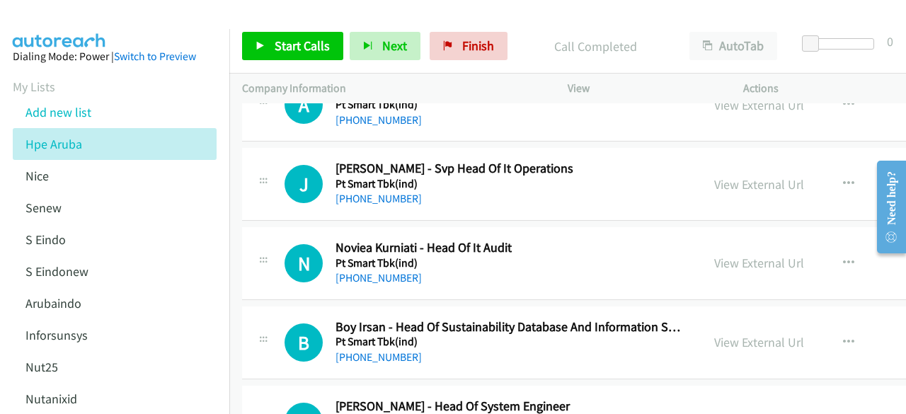
scroll to position [5628, 0]
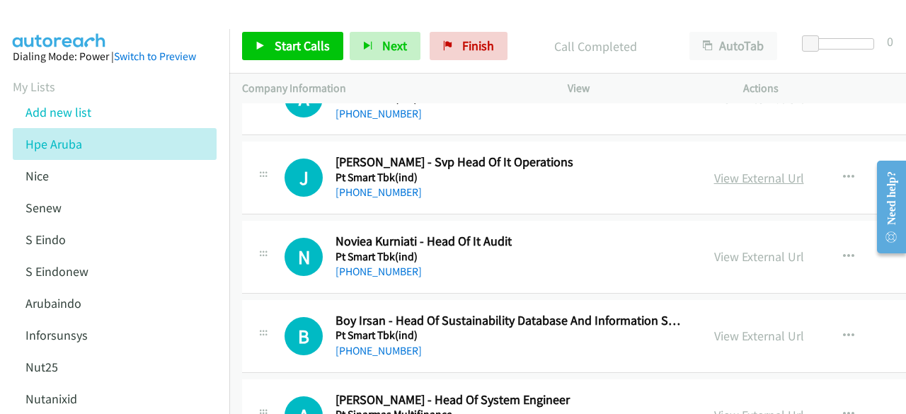
click at [714, 170] on link "View External Url" at bounding box center [759, 178] width 90 height 16
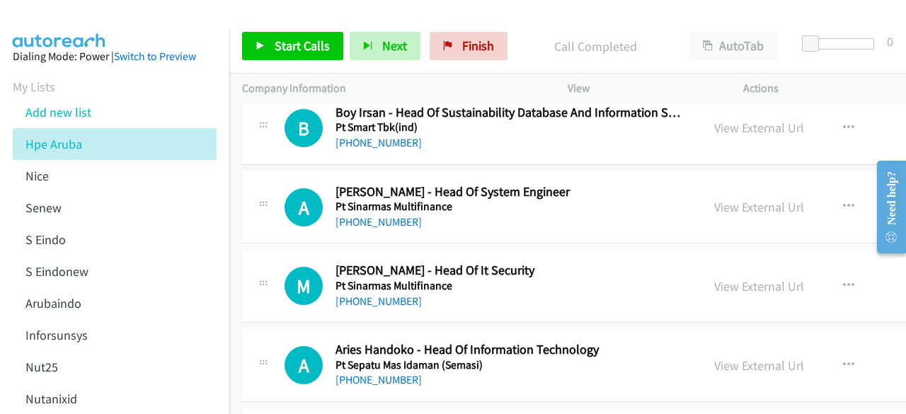
scroll to position [5839, 0]
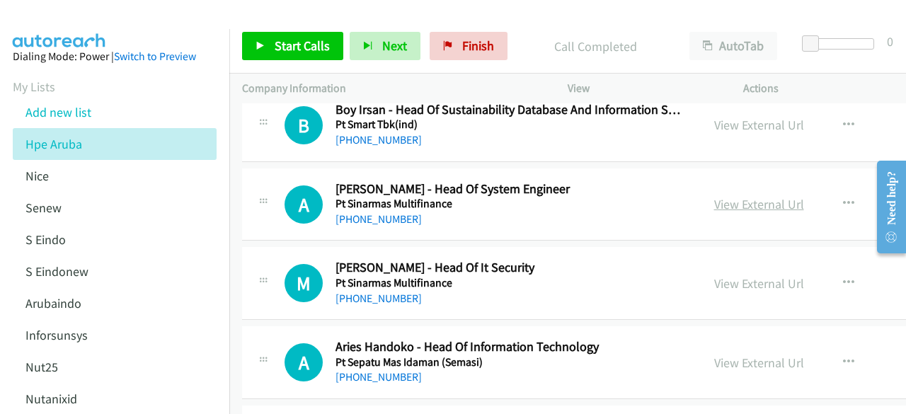
click at [714, 196] on link "View External Url" at bounding box center [759, 204] width 90 height 16
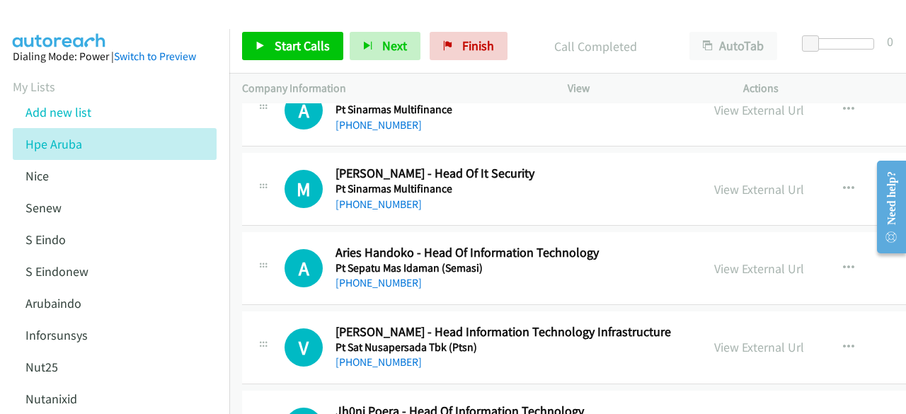
scroll to position [5942, 0]
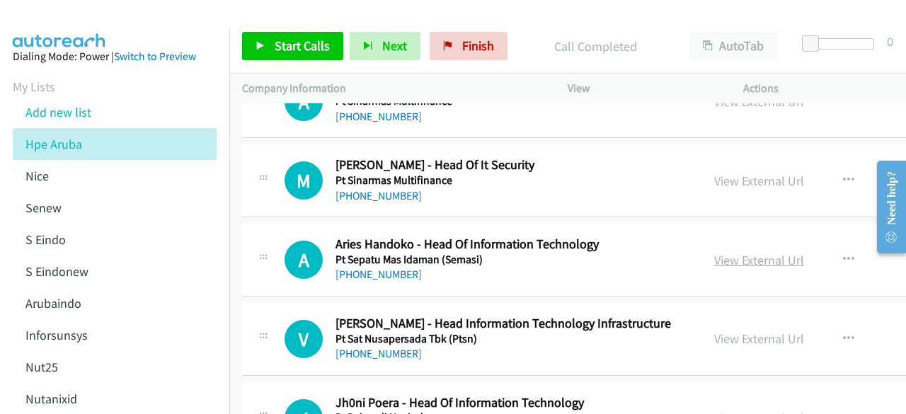
click at [714, 252] on link "View External Url" at bounding box center [759, 260] width 90 height 16
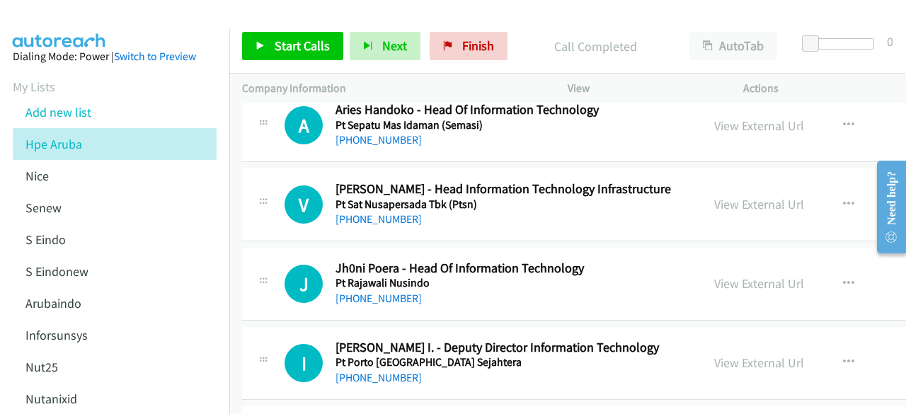
scroll to position [6078, 0]
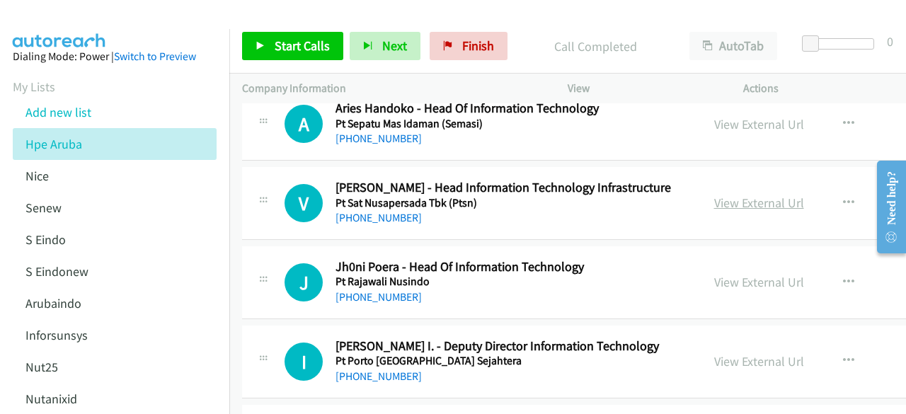
click at [714, 195] on link "View External Url" at bounding box center [759, 203] width 90 height 16
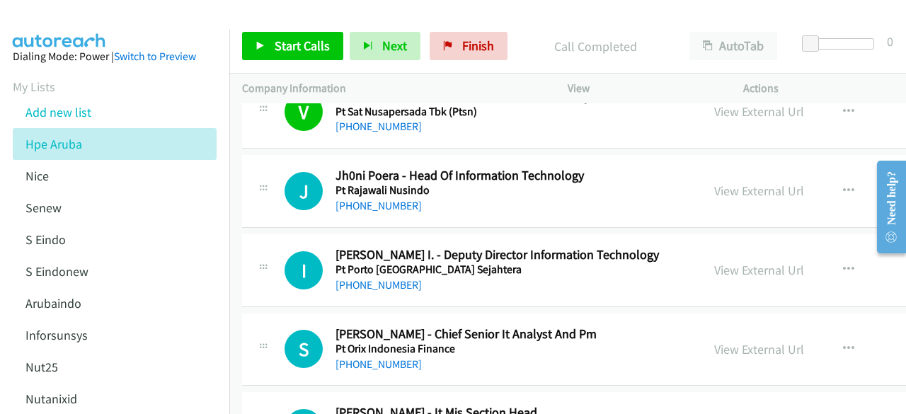
scroll to position [6170, 0]
click at [714, 182] on link "View External Url" at bounding box center [759, 190] width 90 height 16
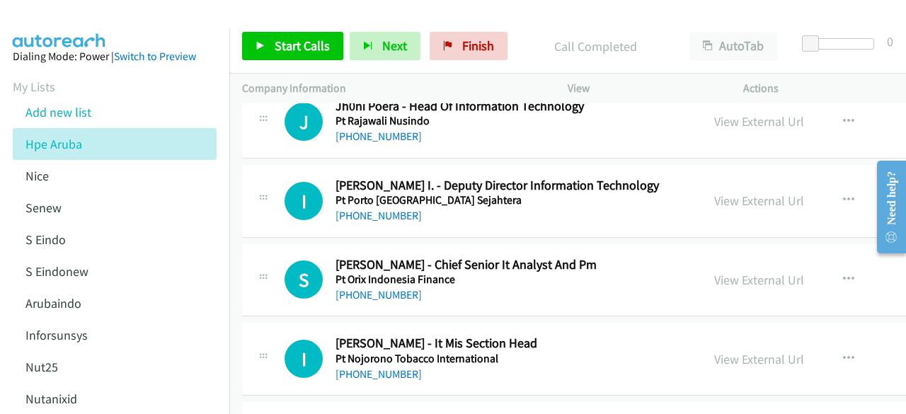
scroll to position [6246, 0]
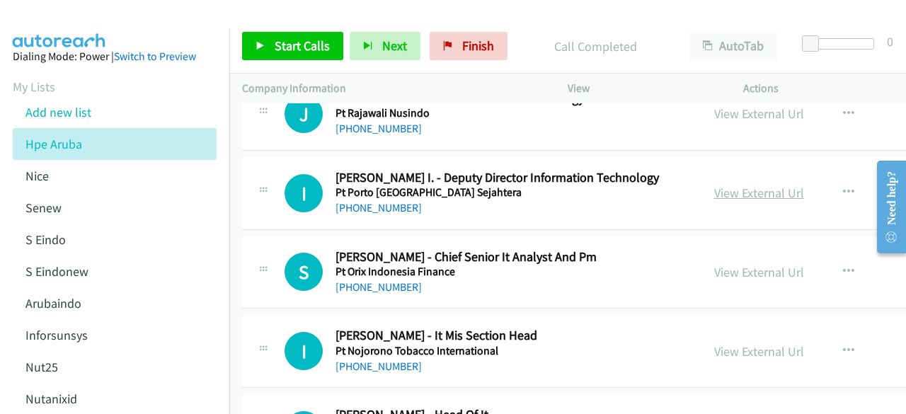
click at [714, 185] on link "View External Url" at bounding box center [759, 193] width 90 height 16
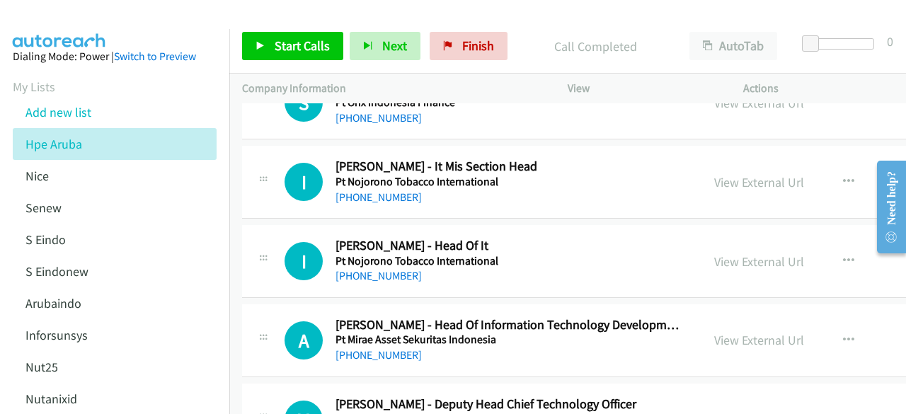
scroll to position [6416, 0]
click at [714, 173] on link "View External Url" at bounding box center [759, 181] width 90 height 16
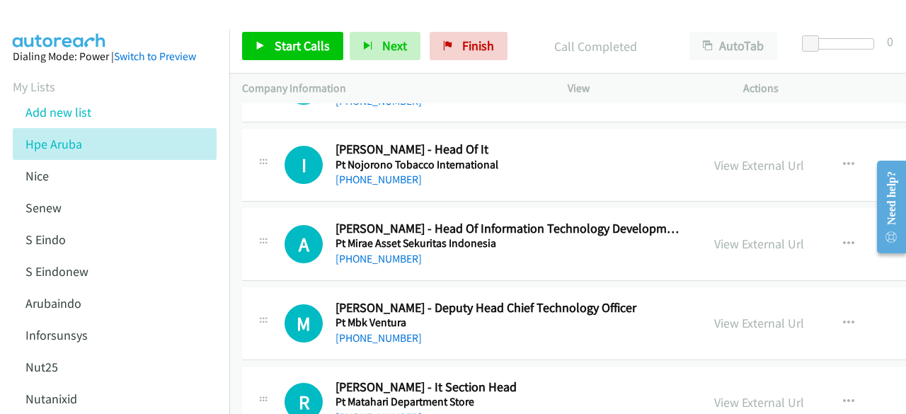
scroll to position [6512, 0]
click at [714, 156] on link "View External Url" at bounding box center [759, 164] width 90 height 16
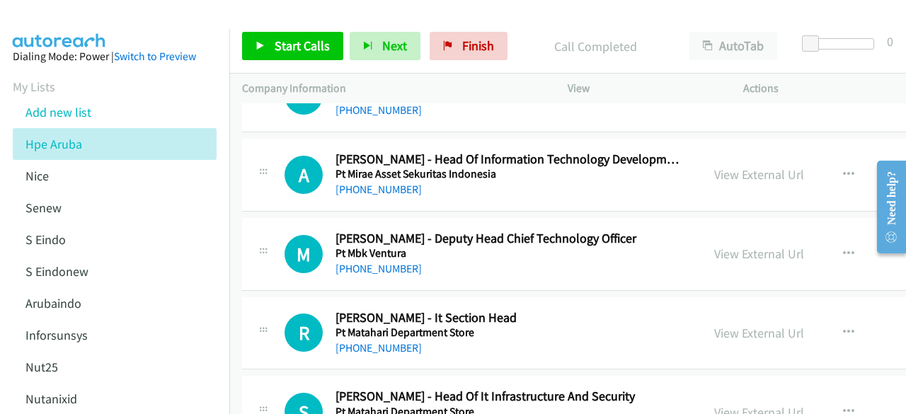
scroll to position [6583, 0]
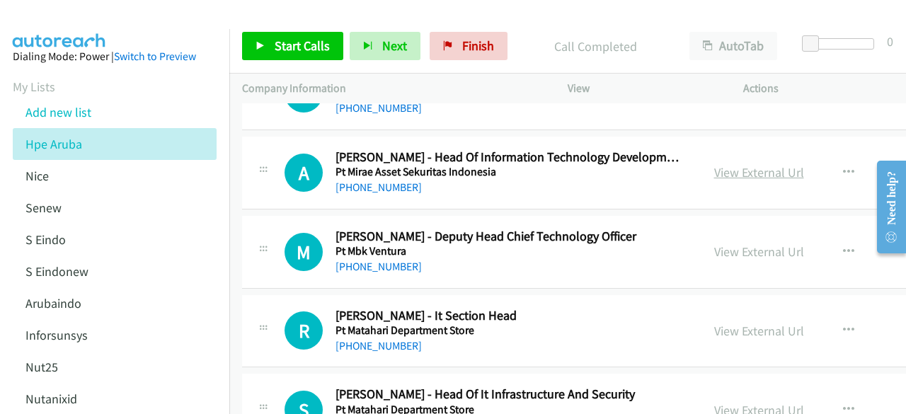
click at [714, 164] on link "View External Url" at bounding box center [759, 172] width 90 height 16
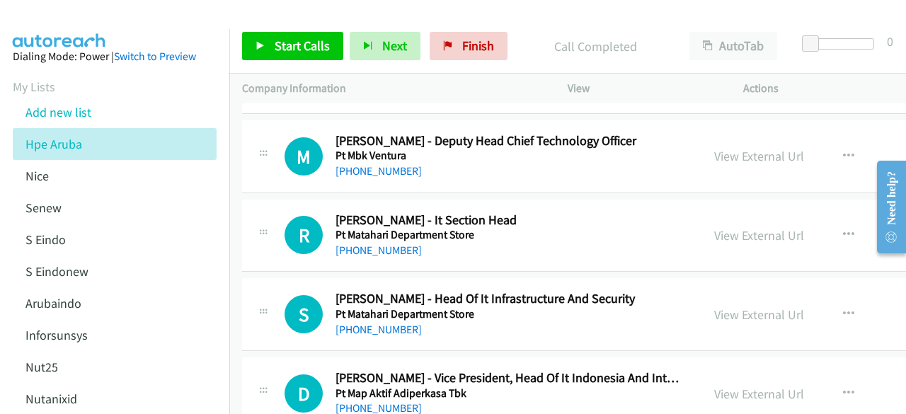
scroll to position [6744, 0]
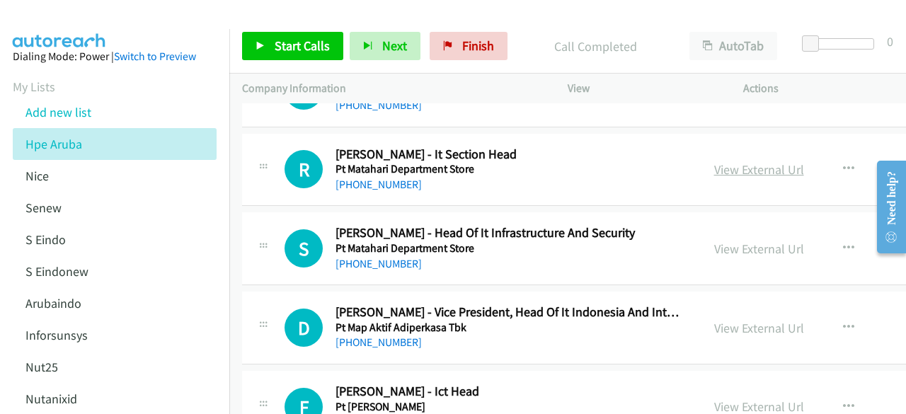
click at [714, 161] on link "View External Url" at bounding box center [759, 169] width 90 height 16
click at [721, 241] on link "View External Url" at bounding box center [759, 249] width 90 height 16
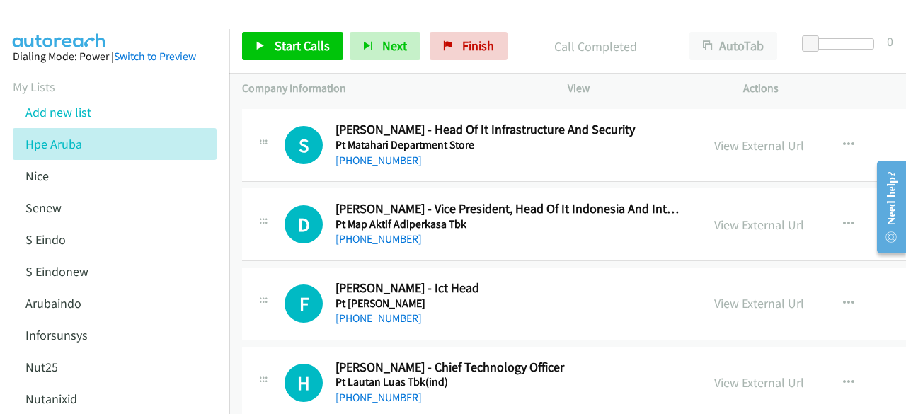
scroll to position [6856, 0]
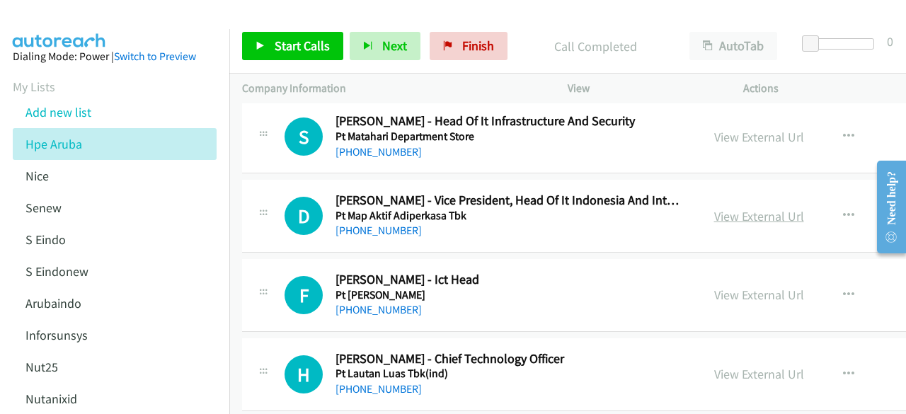
click at [714, 208] on link "View External Url" at bounding box center [759, 216] width 90 height 16
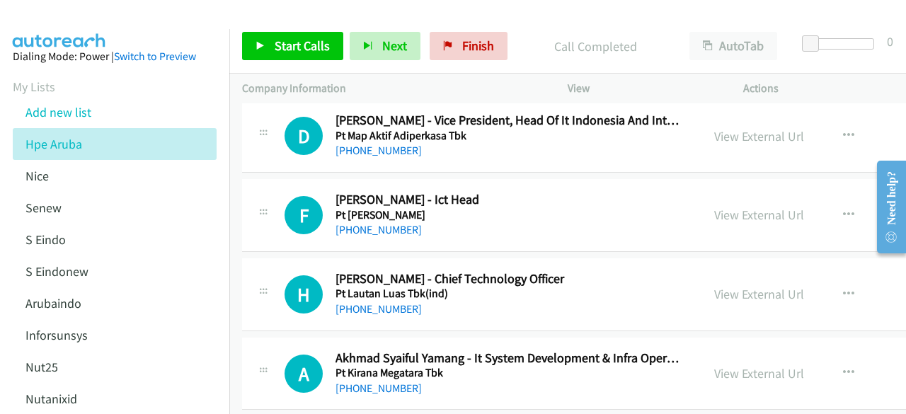
scroll to position [6941, 0]
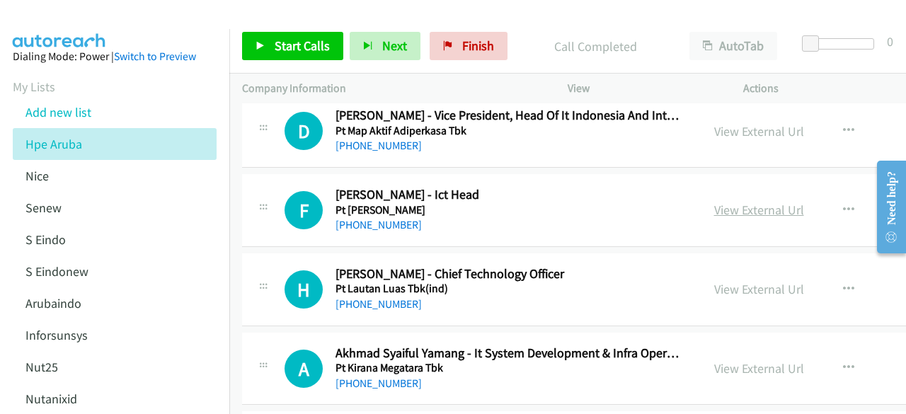
drag, startPoint x: 713, startPoint y: 201, endPoint x: 716, endPoint y: 188, distance: 13.9
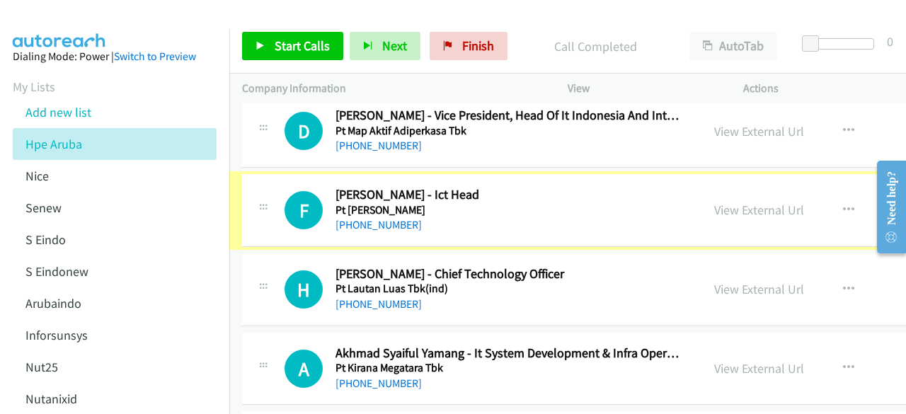
click at [716, 202] on link "View External Url" at bounding box center [759, 210] width 90 height 16
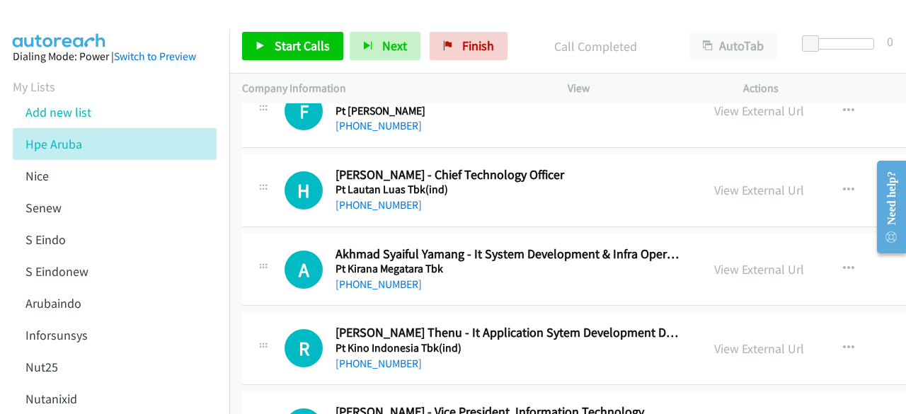
scroll to position [7043, 0]
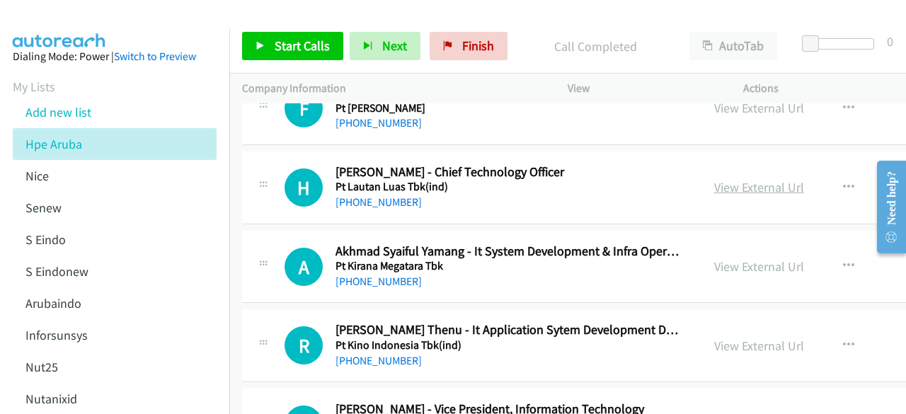
click at [714, 179] on link "View External Url" at bounding box center [759, 187] width 90 height 16
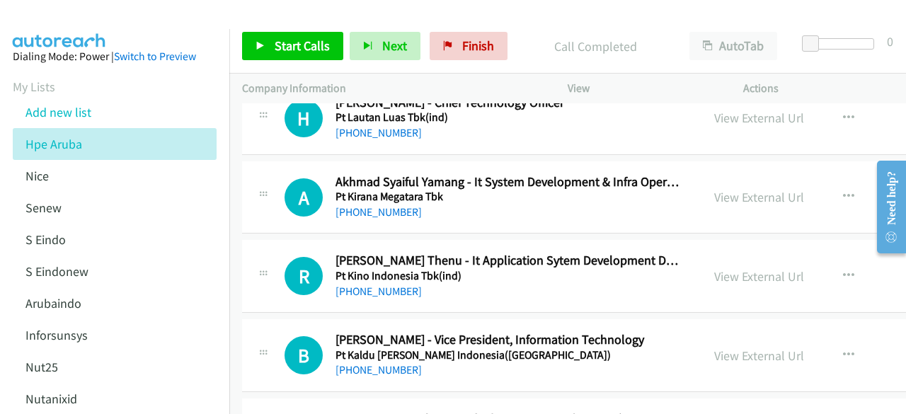
scroll to position [7119, 0]
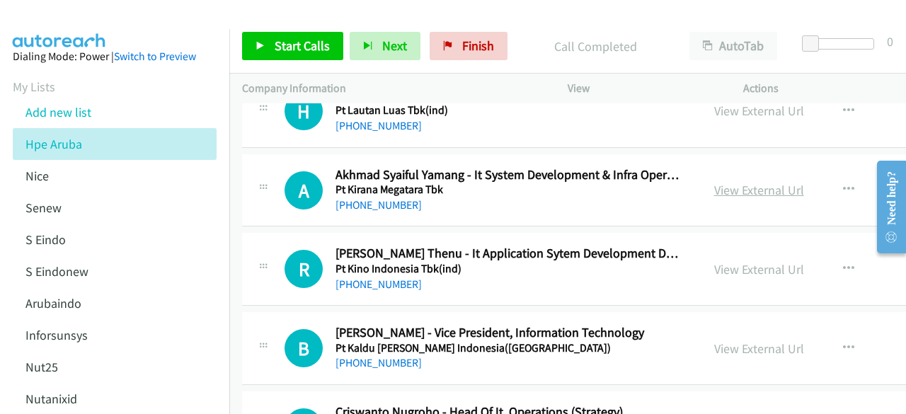
click at [735, 182] on link "View External Url" at bounding box center [759, 190] width 90 height 16
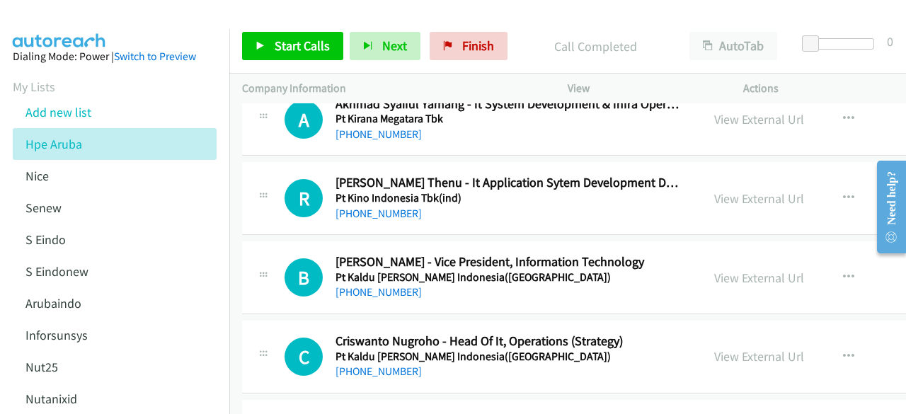
scroll to position [7192, 0]
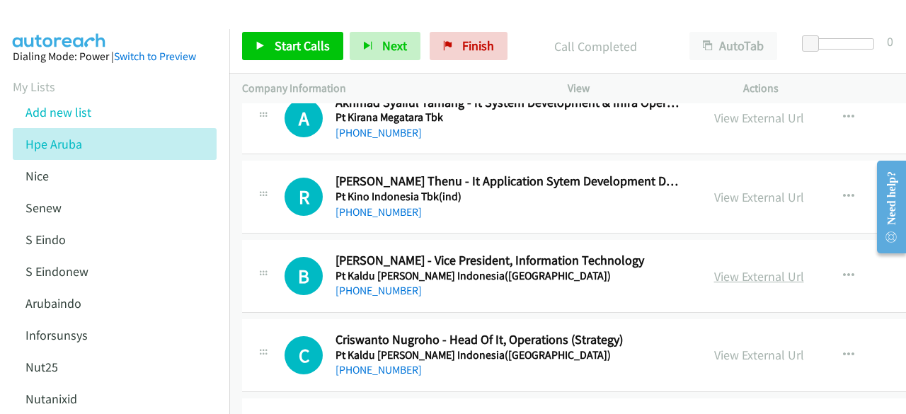
click at [714, 268] on link "View External Url" at bounding box center [759, 276] width 90 height 16
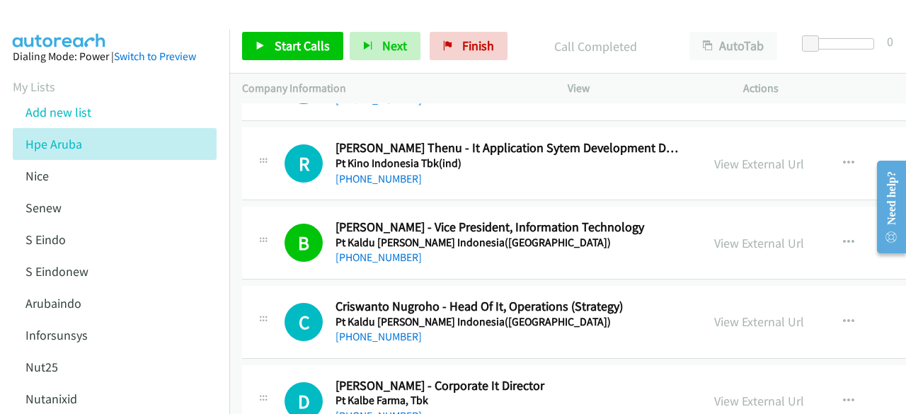
scroll to position [7308, 0]
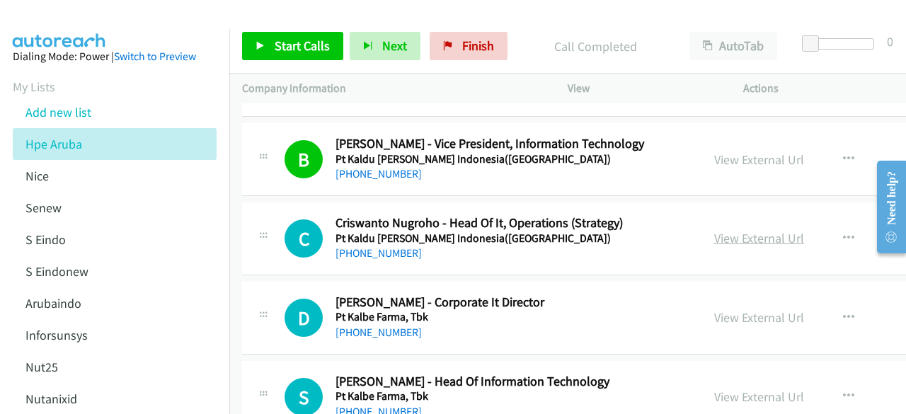
click at [714, 230] on link "View External Url" at bounding box center [759, 238] width 90 height 16
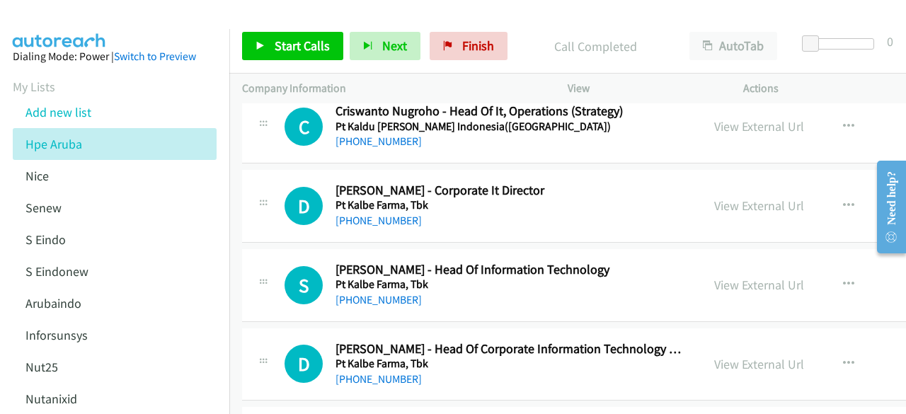
scroll to position [7424, 0]
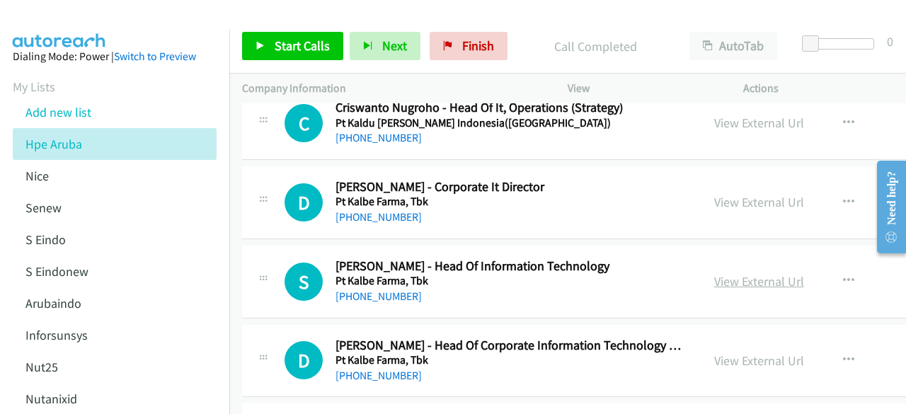
click at [714, 273] on link "View External Url" at bounding box center [759, 281] width 90 height 16
click at [714, 194] on link "View External Url" at bounding box center [759, 202] width 90 height 16
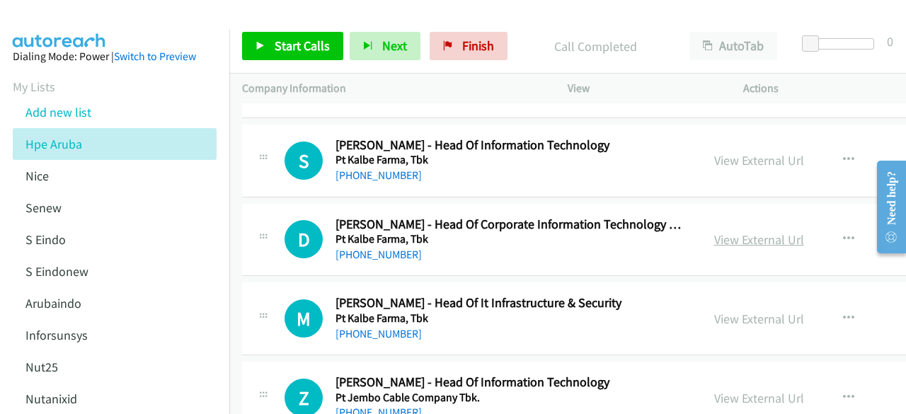
click at [714, 231] on link "View External Url" at bounding box center [759, 239] width 90 height 16
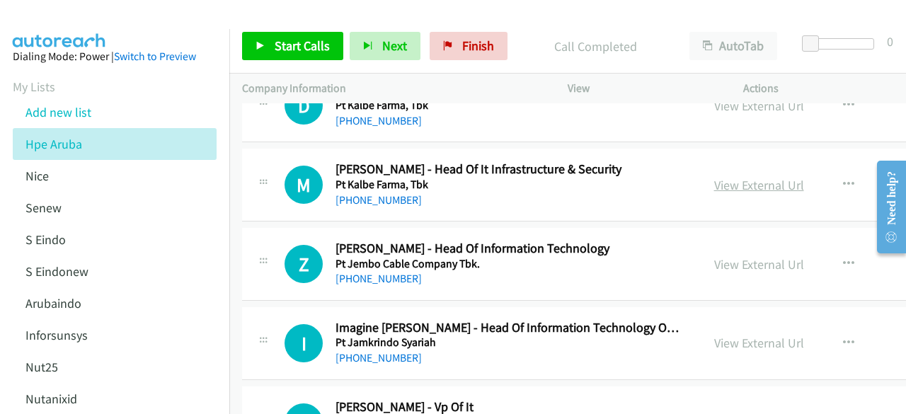
click at [714, 177] on link "View External Url" at bounding box center [759, 185] width 90 height 16
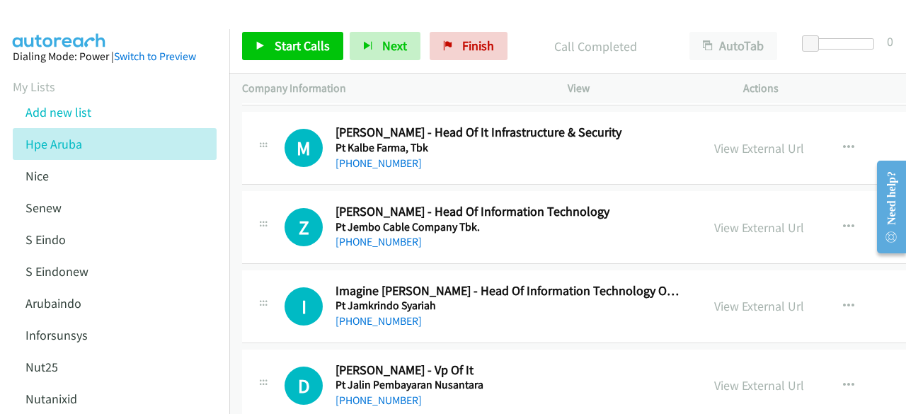
scroll to position [7717, 0]
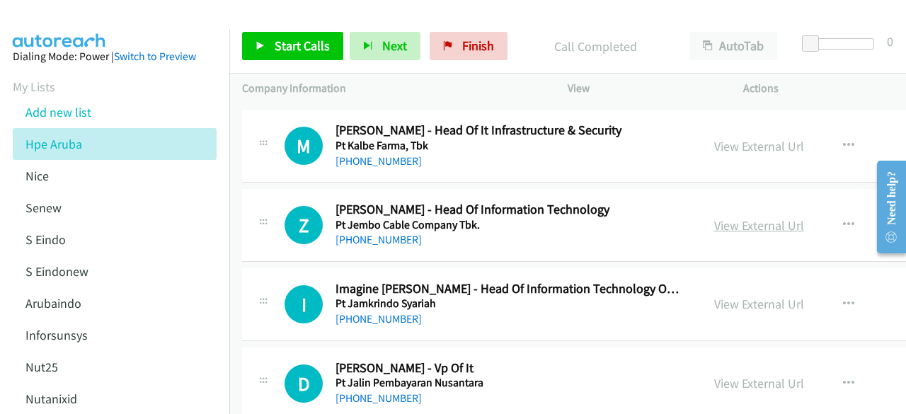
click at [714, 217] on link "View External Url" at bounding box center [759, 225] width 90 height 16
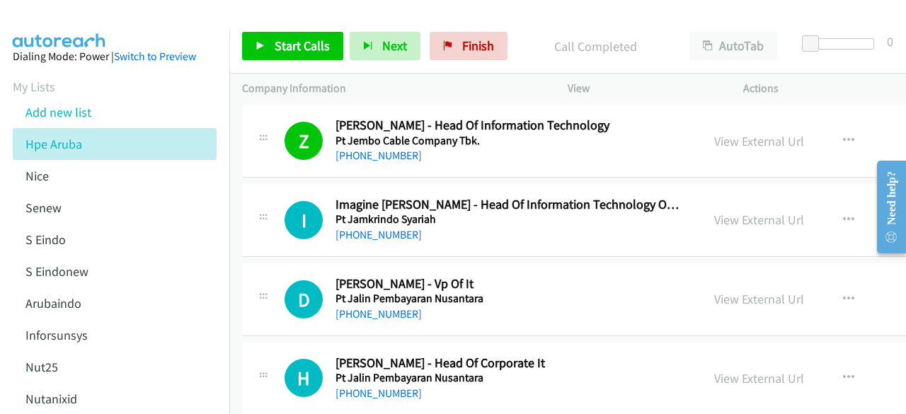
scroll to position [7804, 0]
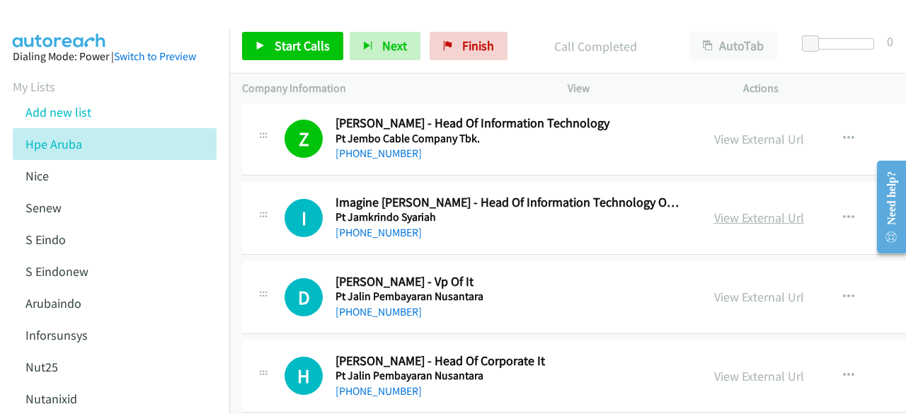
click at [714, 209] on link "View External Url" at bounding box center [759, 217] width 90 height 16
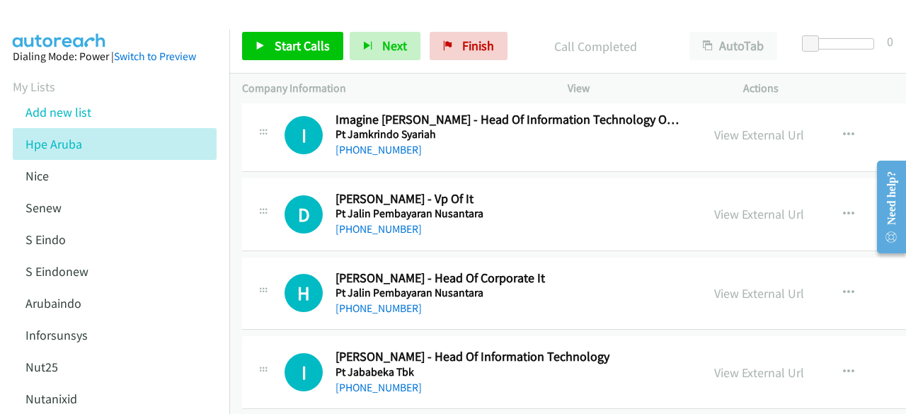
scroll to position [7895, 0]
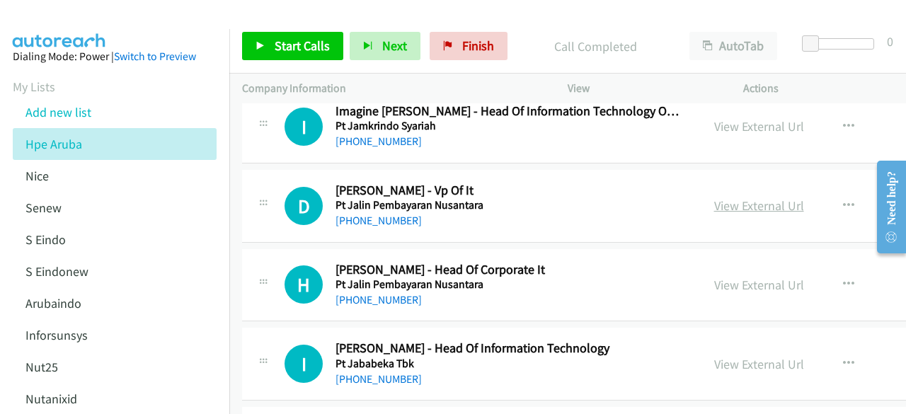
click at [714, 197] on link "View External Url" at bounding box center [759, 205] width 90 height 16
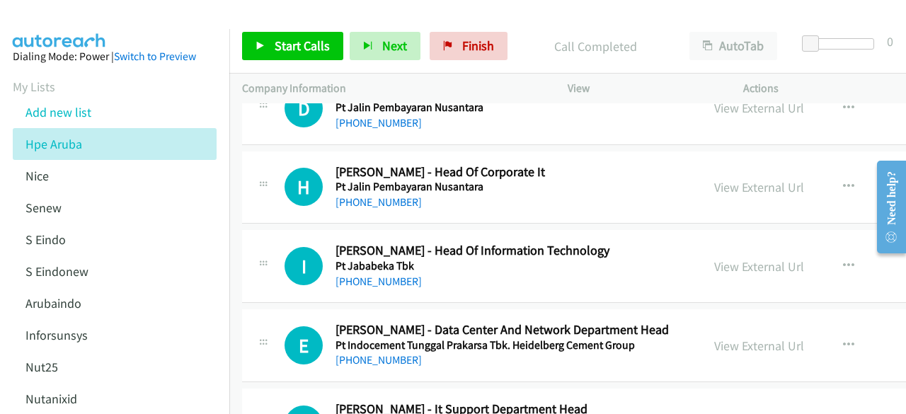
scroll to position [7996, 0]
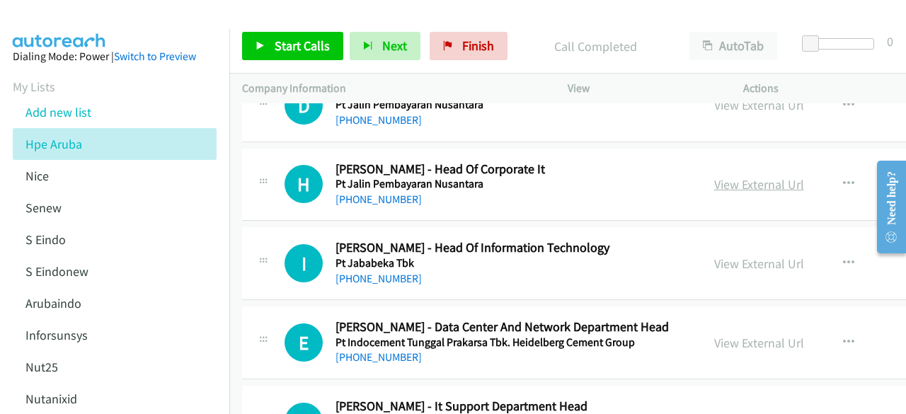
click at [714, 176] on link "View External Url" at bounding box center [759, 184] width 90 height 16
click at [714, 255] on link "View External Url" at bounding box center [759, 263] width 90 height 16
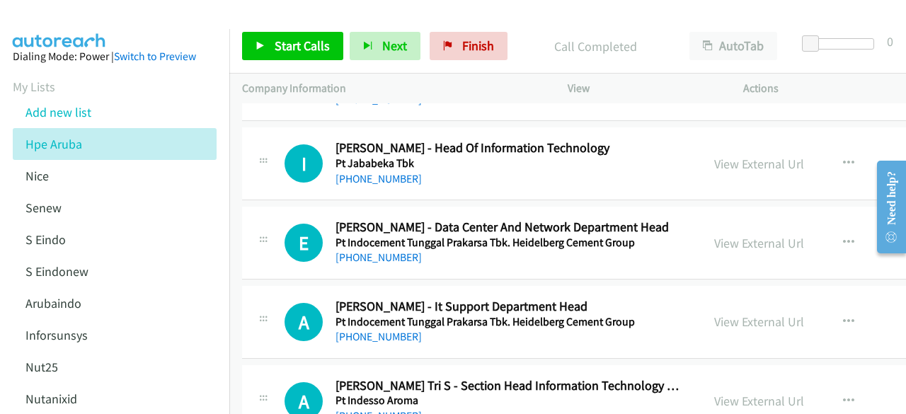
scroll to position [8100, 0]
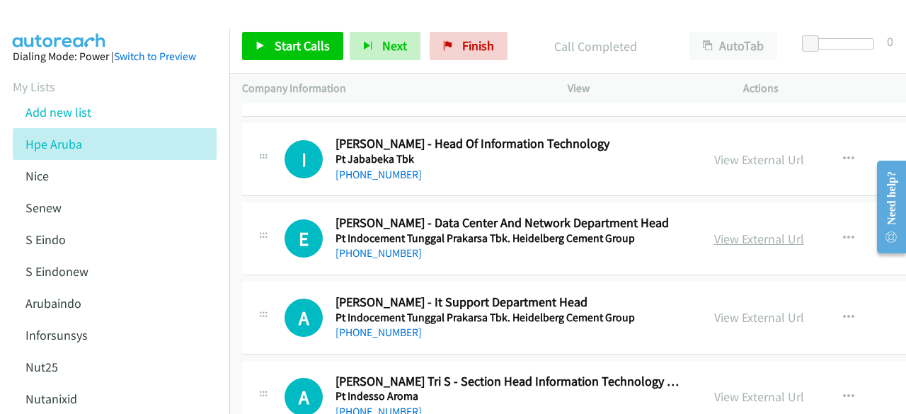
click at [728, 231] on link "View External Url" at bounding box center [759, 239] width 90 height 16
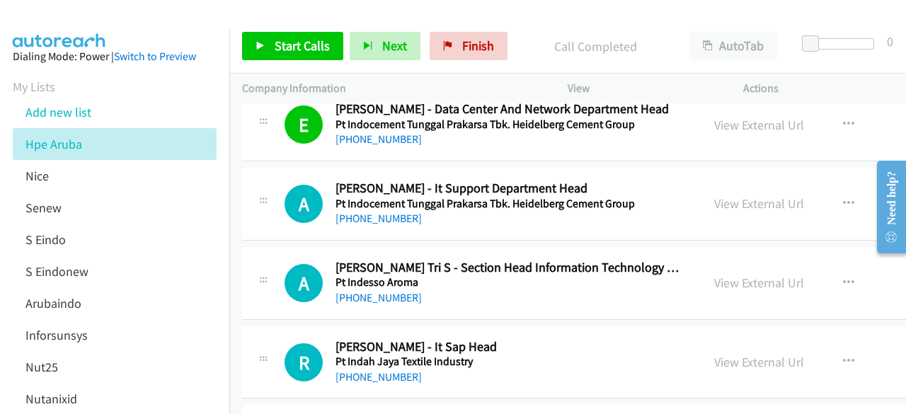
scroll to position [8214, 0]
click at [714, 193] on div "View External Url" at bounding box center [759, 202] width 90 height 19
click at [714, 195] on link "View External Url" at bounding box center [759, 203] width 90 height 16
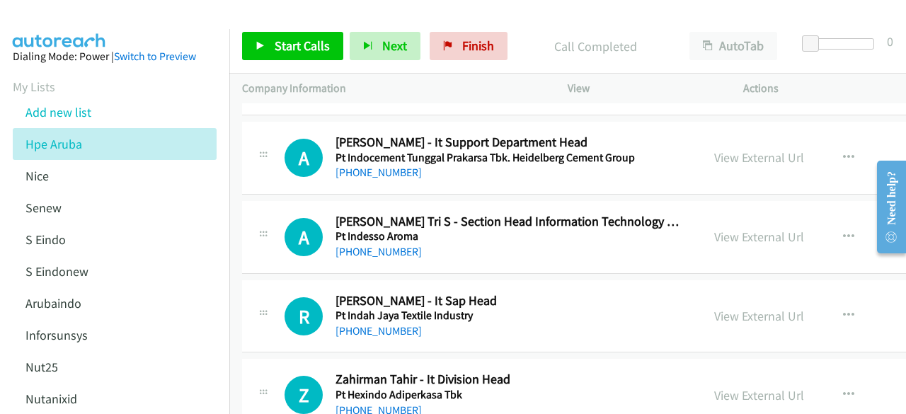
scroll to position [8267, 0]
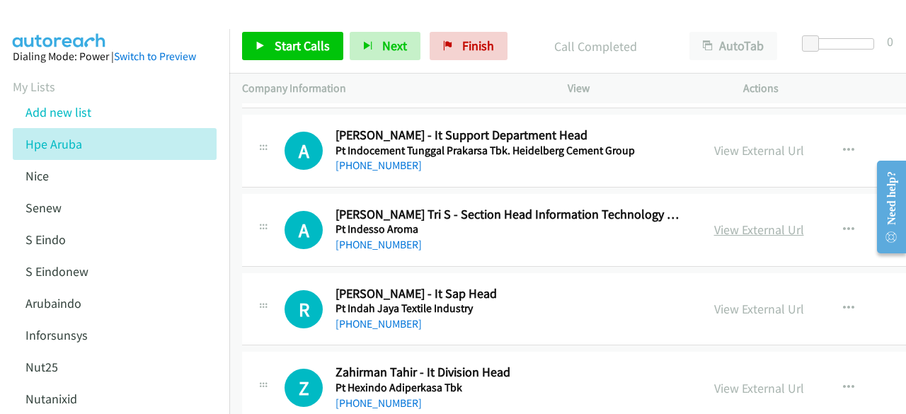
click at [714, 222] on link "View External Url" at bounding box center [759, 230] width 90 height 16
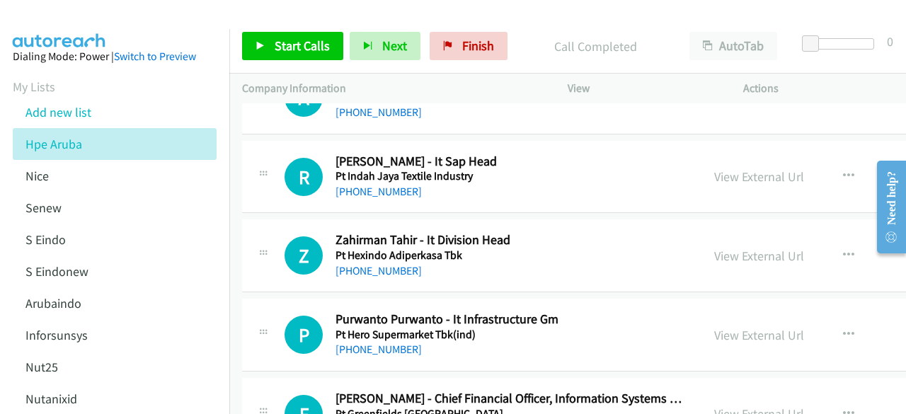
scroll to position [8402, 0]
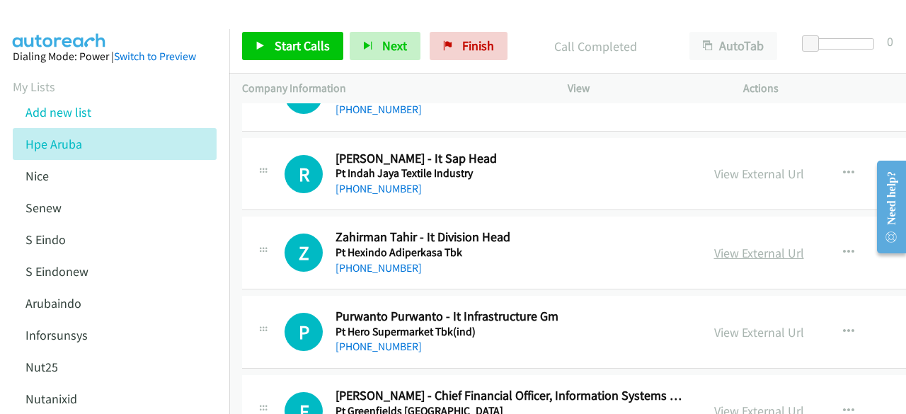
click at [714, 245] on link "View External Url" at bounding box center [759, 253] width 90 height 16
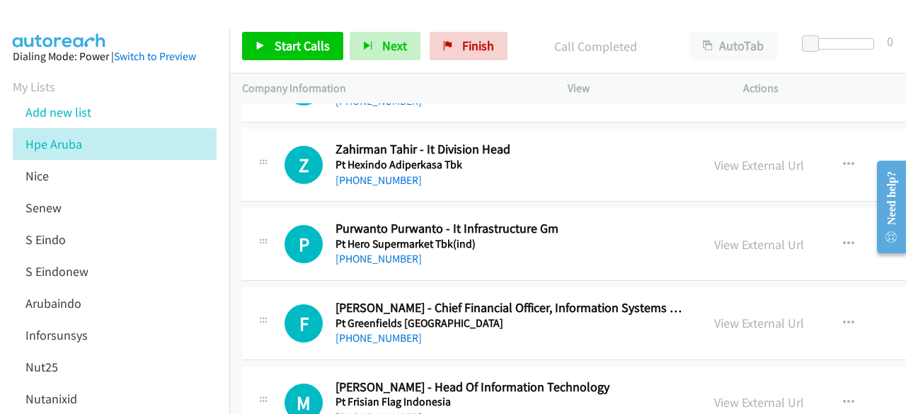
scroll to position [8519, 0]
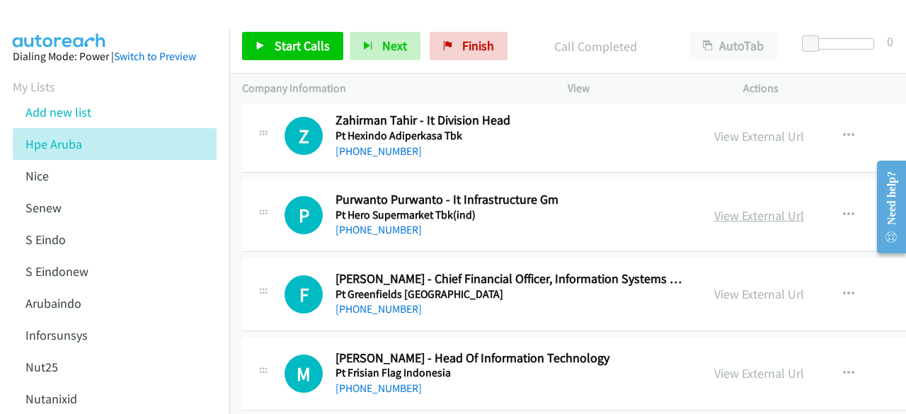
click at [714, 207] on link "View External Url" at bounding box center [759, 215] width 90 height 16
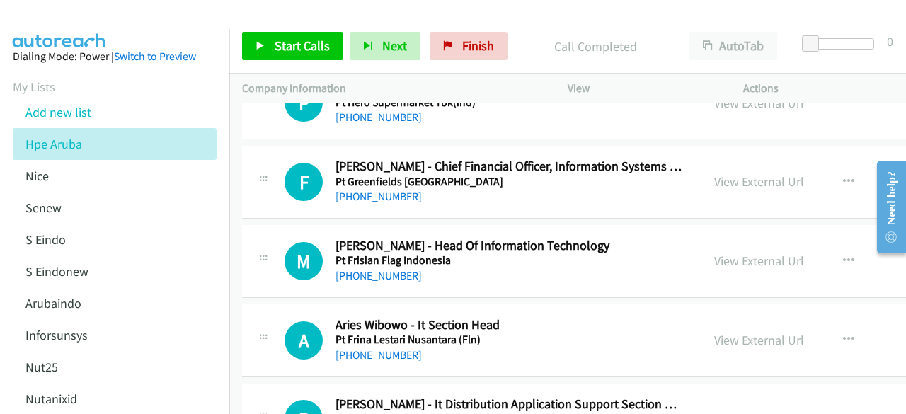
scroll to position [8632, 0]
click at [714, 173] on link "View External Url" at bounding box center [759, 181] width 90 height 16
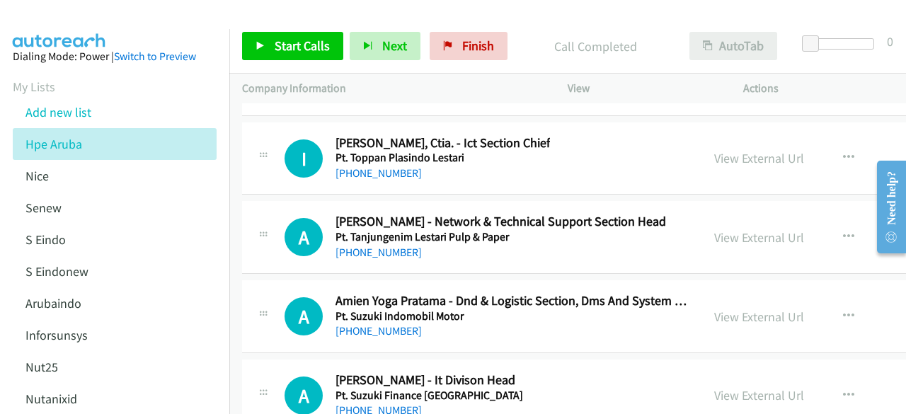
scroll to position [45850, 0]
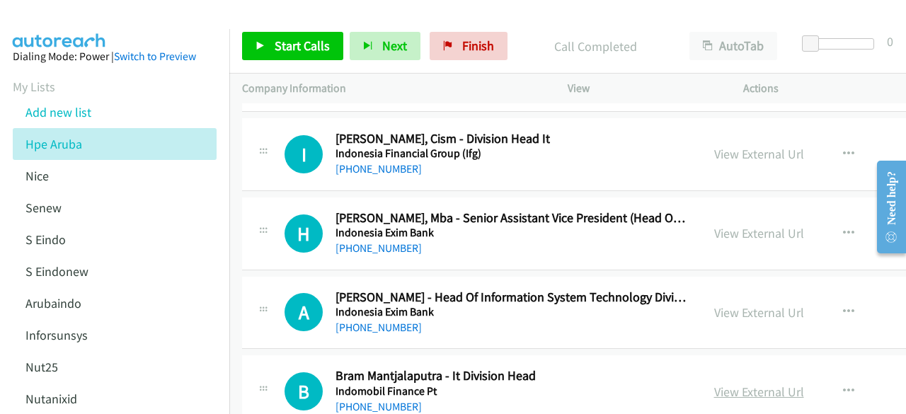
click at [749, 384] on link "View External Url" at bounding box center [759, 392] width 90 height 16
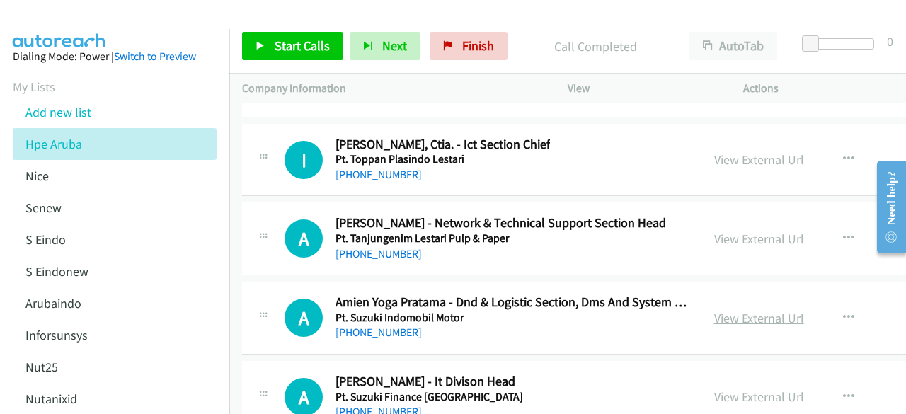
click at [738, 310] on link "View External Url" at bounding box center [759, 318] width 90 height 16
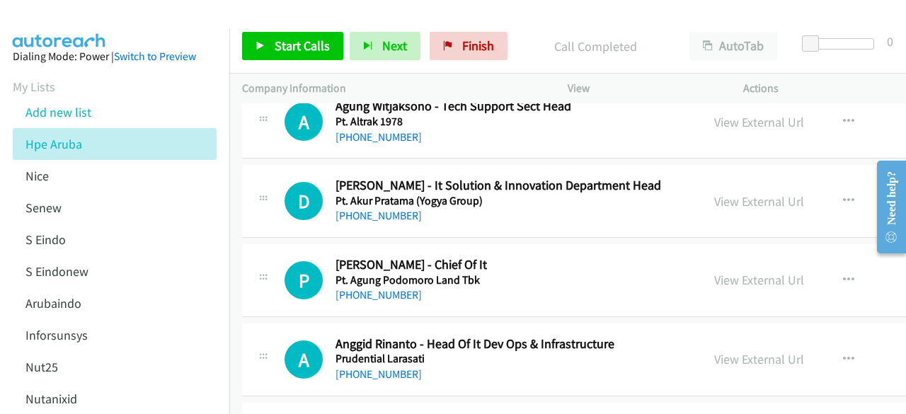
scroll to position [35122, 0]
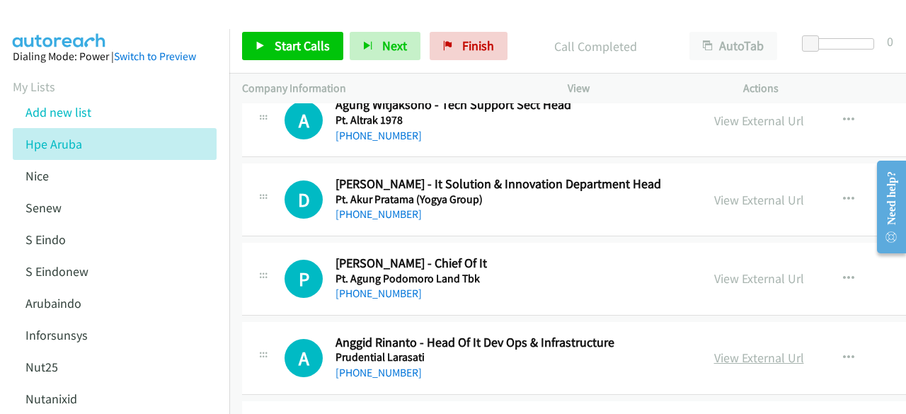
click at [714, 350] on link "View External Url" at bounding box center [759, 358] width 90 height 16
